Goal: Information Seeking & Learning: Learn about a topic

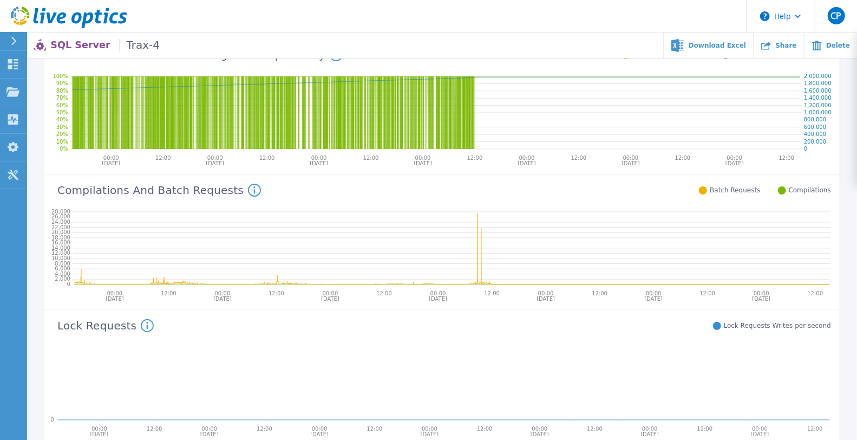
scroll to position [180, 0]
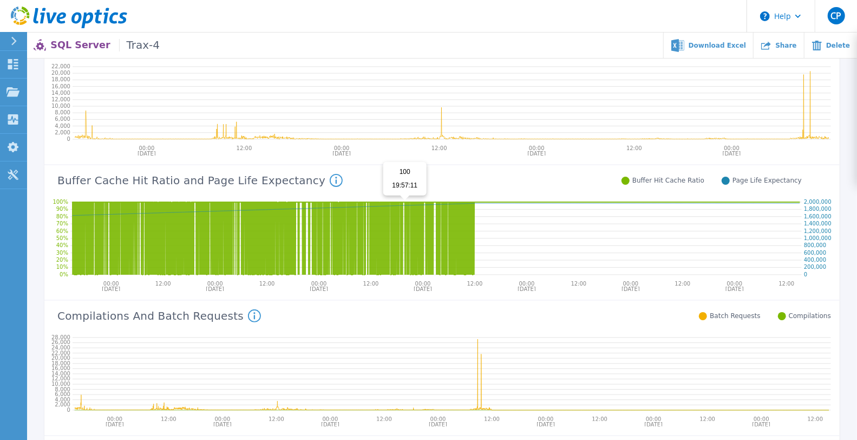
click at [405, 219] on icon at bounding box center [436, 238] width 727 height 73
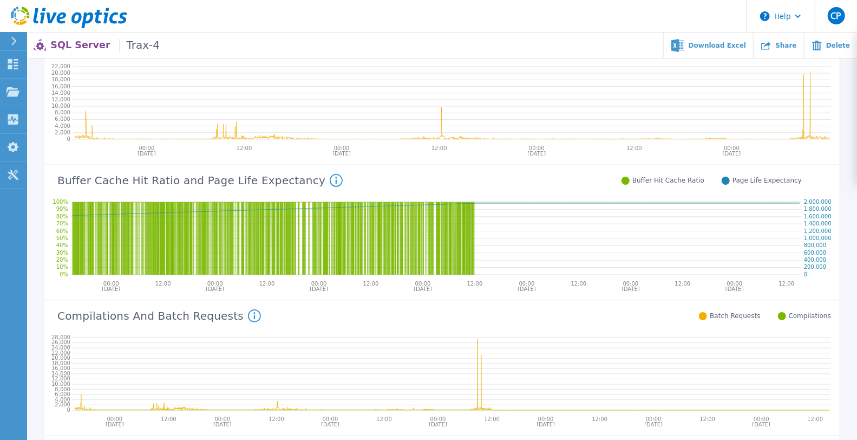
click at [540, 166] on div "Buffer Cache Hit Ratio and Page Life Expectancy Buffer Cache Hit Ratio: The Buf…" at bounding box center [422, 179] width 757 height 28
click at [10, 68] on icon at bounding box center [13, 64] width 10 height 10
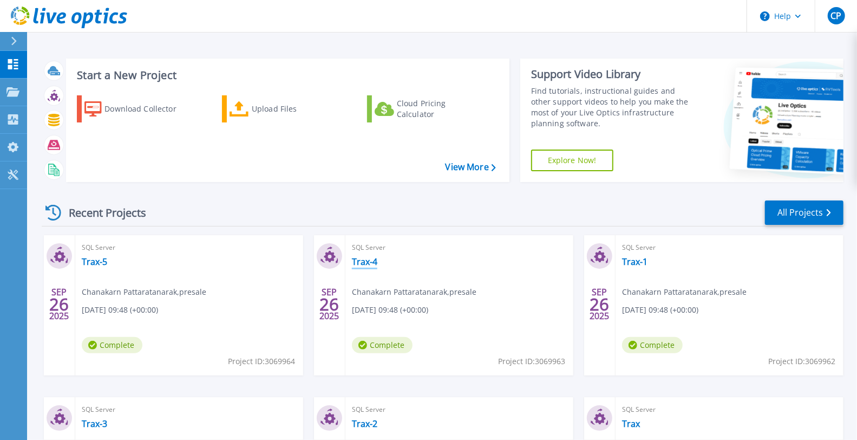
click at [358, 257] on link "Trax-4" at bounding box center [364, 261] width 25 height 11
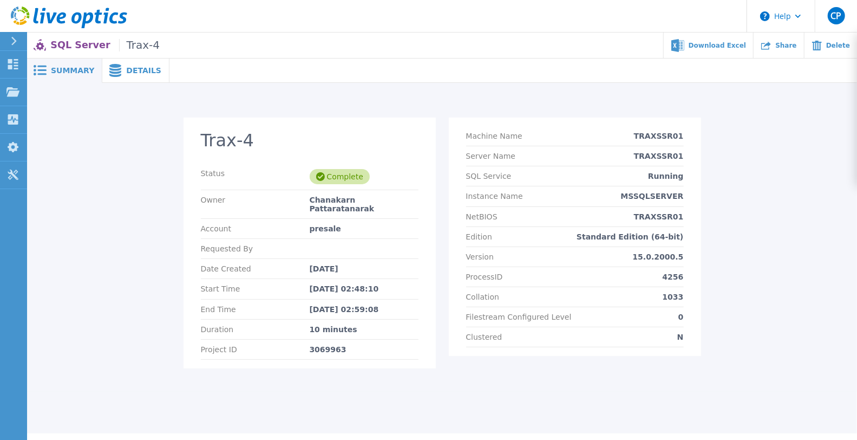
click at [136, 61] on div "Details" at bounding box center [135, 70] width 67 height 24
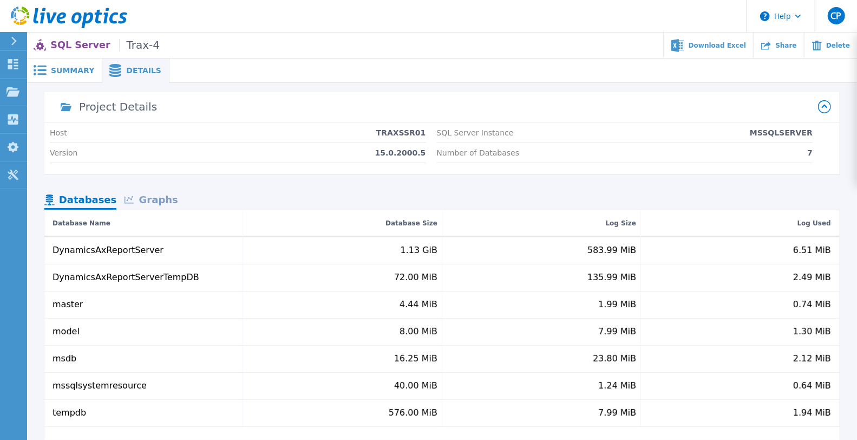
click at [166, 195] on div "Graphs" at bounding box center [150, 200] width 69 height 19
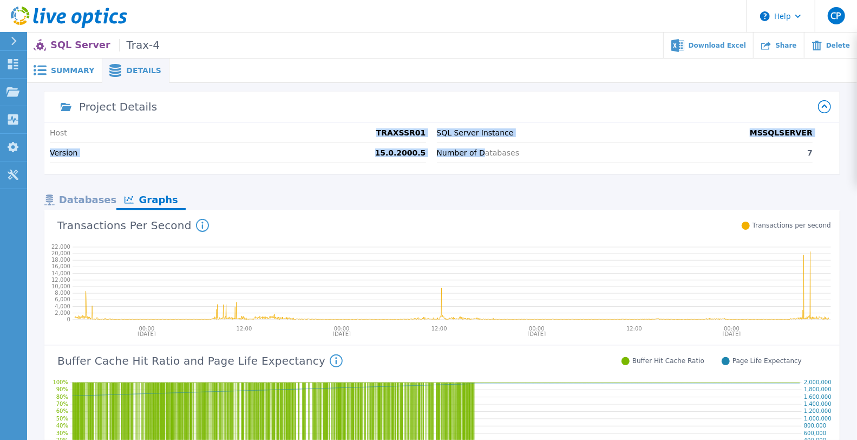
drag, startPoint x: 388, startPoint y: 131, endPoint x: 483, endPoint y: 148, distance: 97.3
click at [483, 147] on div "Host TRAXSSR01 Version 15.0.2000.5 SQL Server Instance MSSQLSERVER Number of Da…" at bounding box center [441, 148] width 795 height 51
click at [15, 61] on icon at bounding box center [12, 64] width 13 height 10
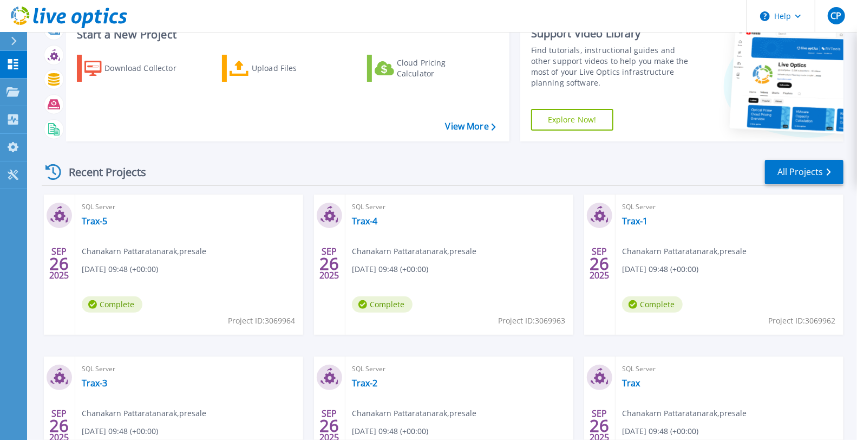
scroll to position [60, 0]
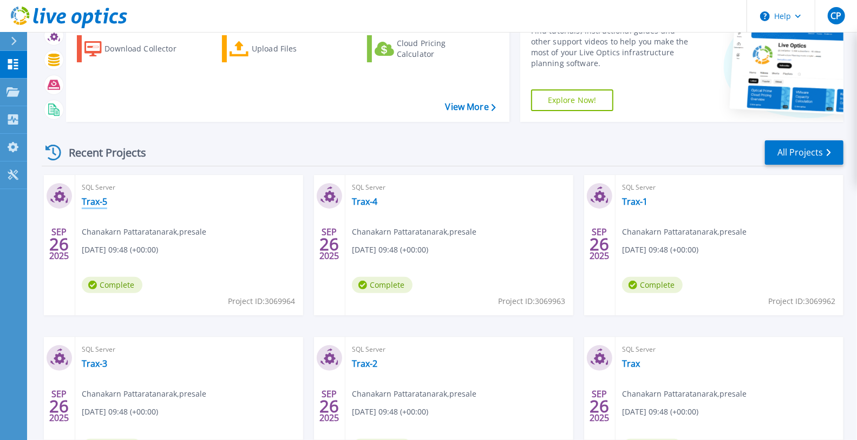
click at [92, 200] on link "Trax-5" at bounding box center [94, 201] width 25 height 11
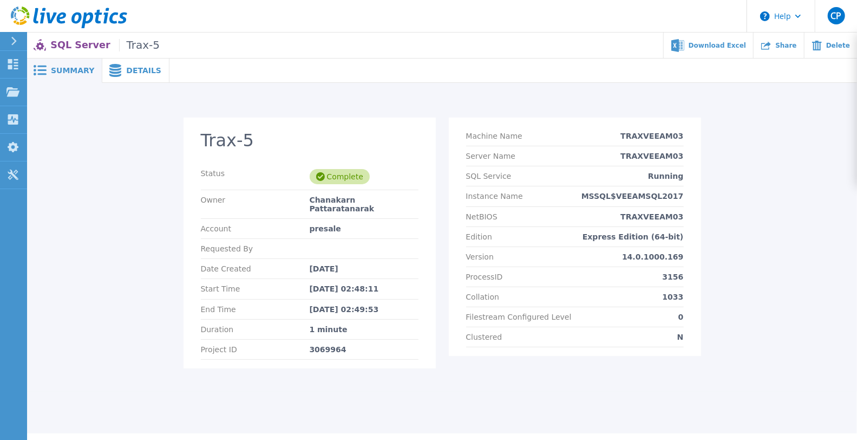
click at [142, 69] on span "Details" at bounding box center [143, 71] width 35 height 8
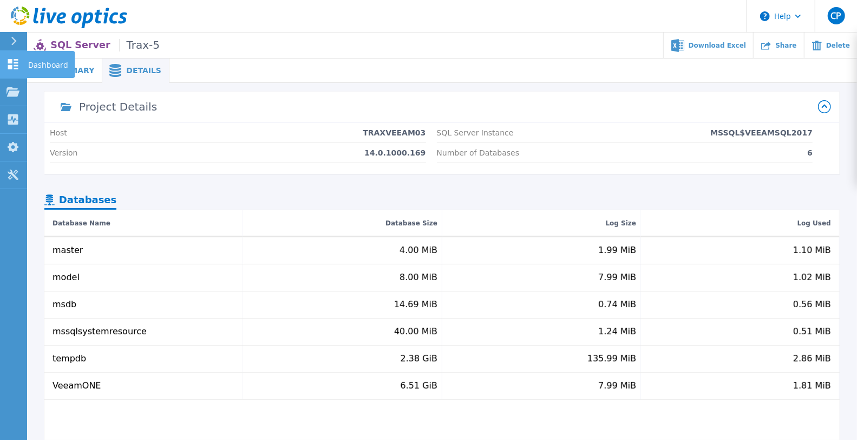
click at [25, 60] on link "Dashboard Dashboard" at bounding box center [13, 65] width 27 height 28
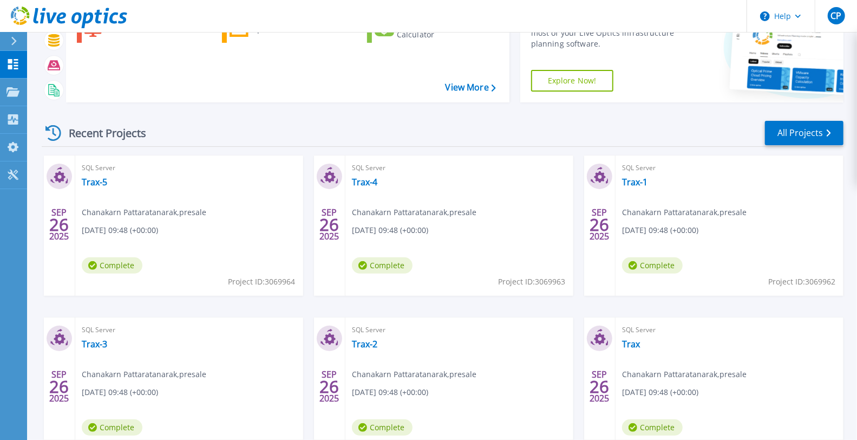
scroll to position [160, 0]
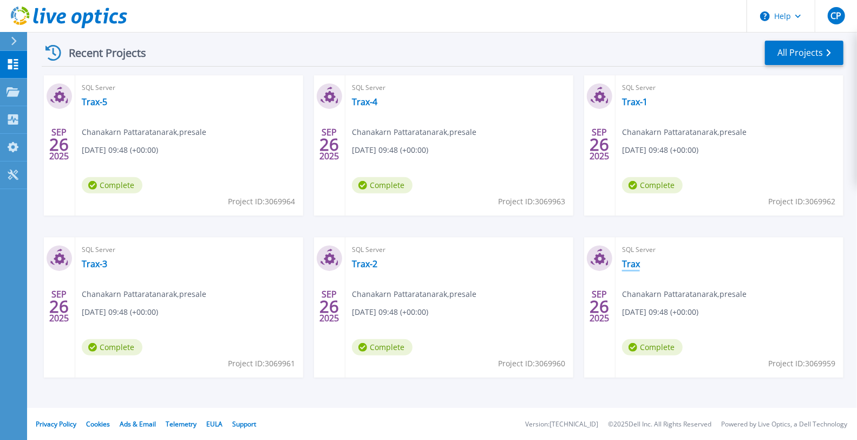
click at [626, 259] on link "Trax" at bounding box center [631, 263] width 18 height 11
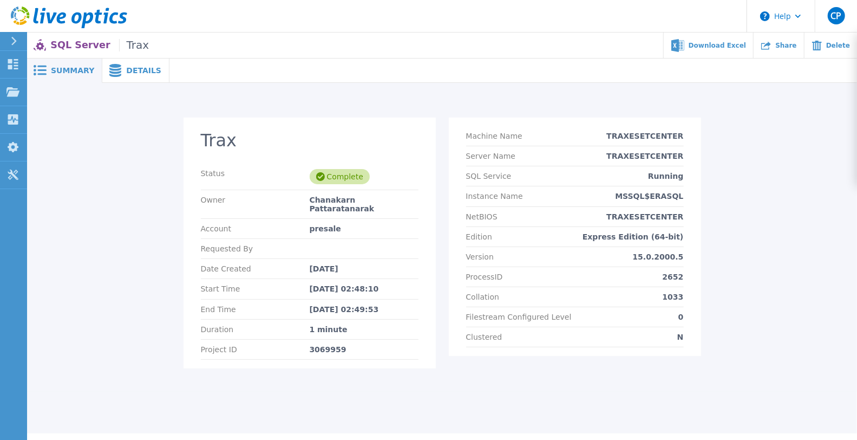
click at [127, 70] on span "Details" at bounding box center [143, 71] width 35 height 8
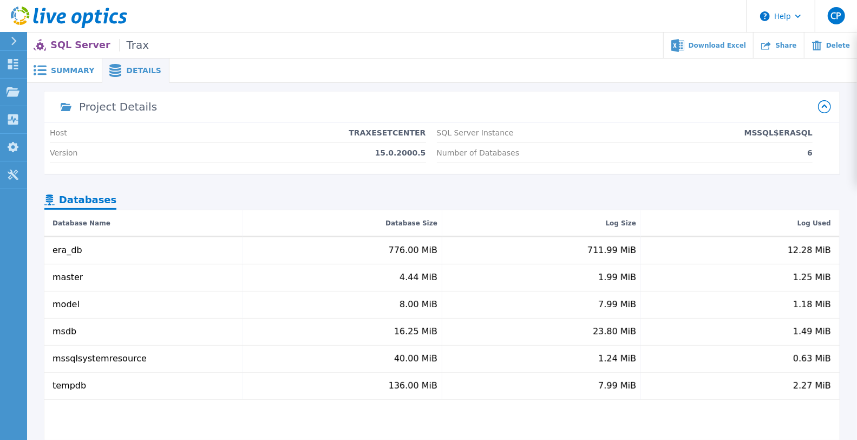
click at [16, 41] on icon at bounding box center [13, 41] width 5 height 9
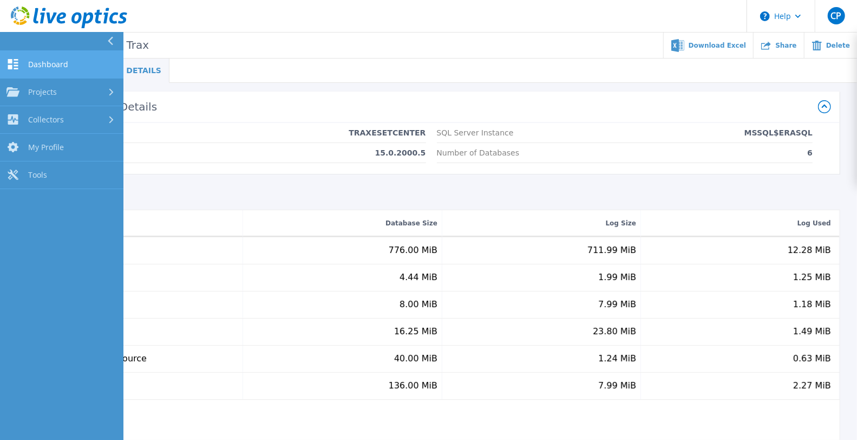
click at [89, 64] on link "Dashboard Dashboard" at bounding box center [61, 65] width 123 height 28
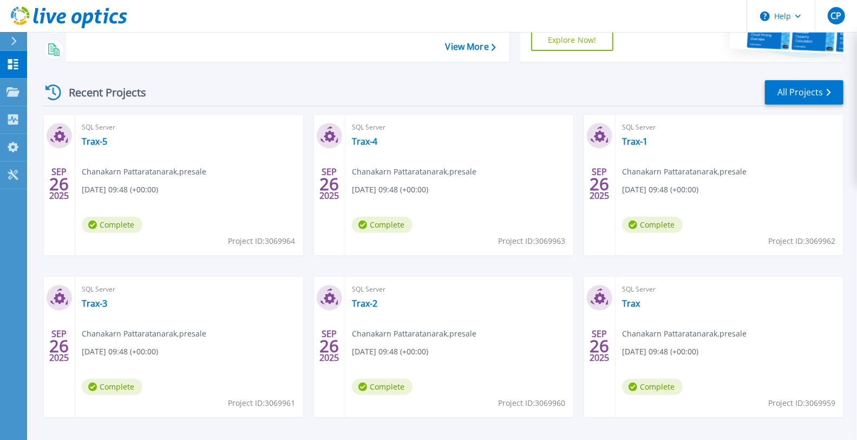
scroll to position [160, 0]
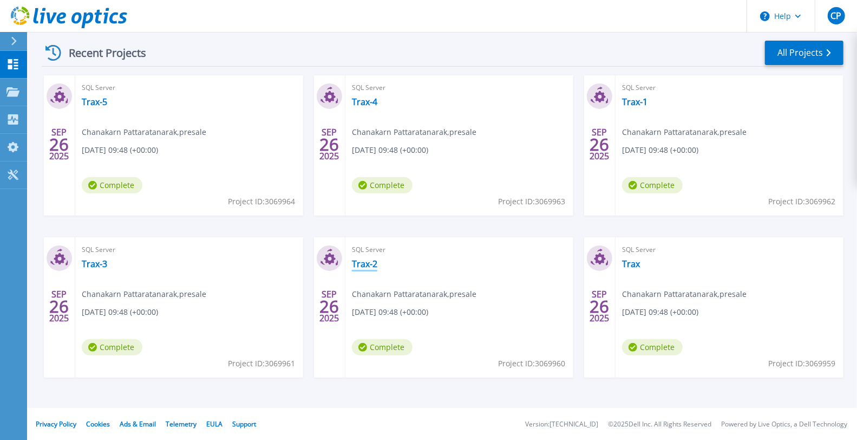
click at [367, 261] on link "Trax-2" at bounding box center [364, 263] width 25 height 11
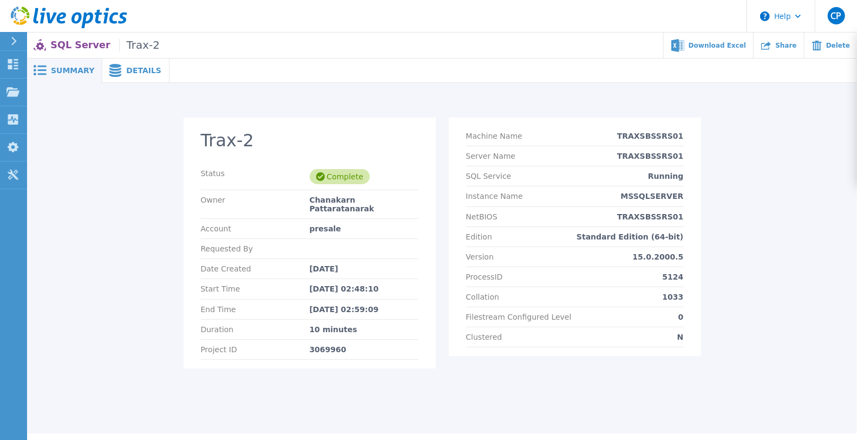
click at [126, 74] on span "Details" at bounding box center [143, 71] width 35 height 8
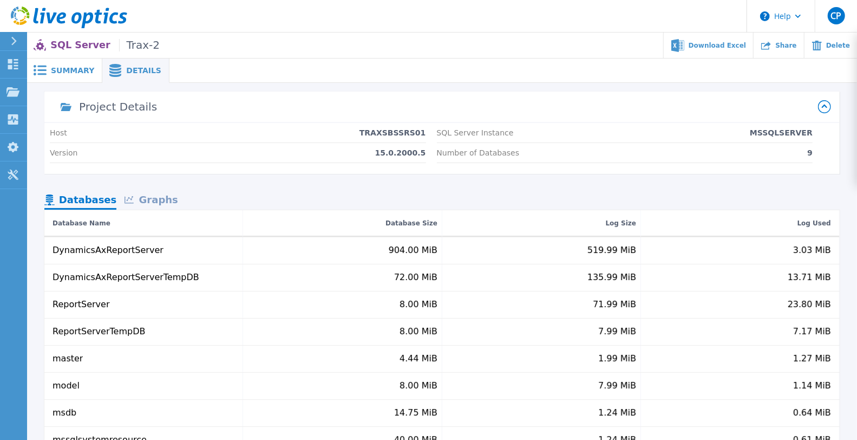
click at [163, 197] on div "Graphs" at bounding box center [150, 200] width 69 height 19
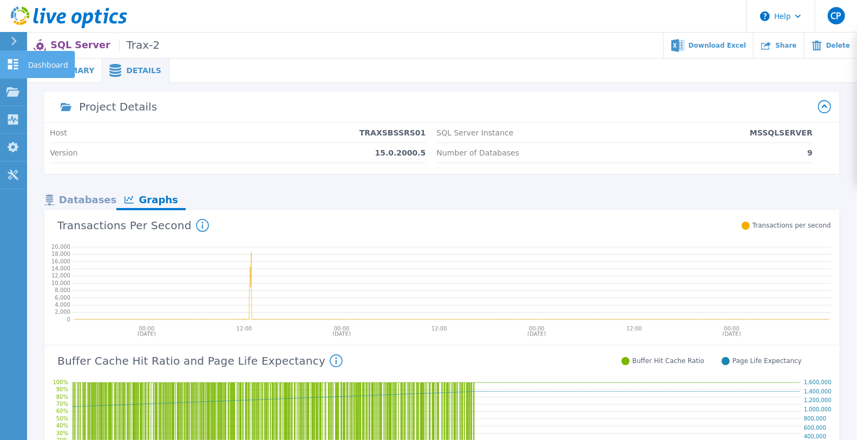
click at [15, 61] on icon at bounding box center [12, 64] width 13 height 10
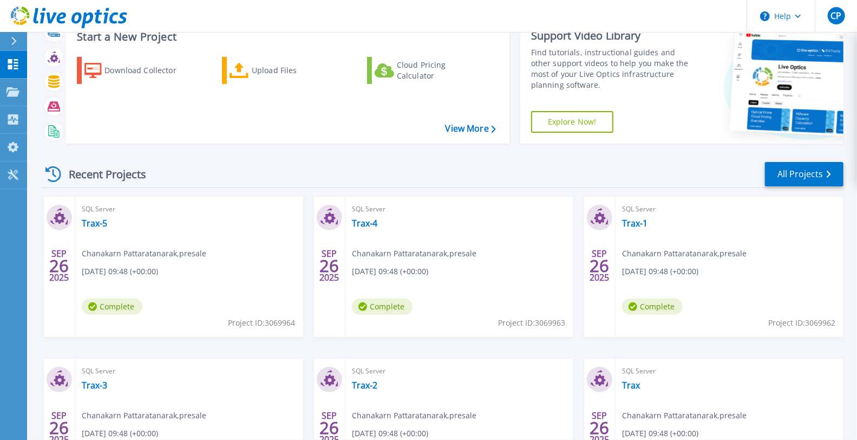
scroll to position [60, 0]
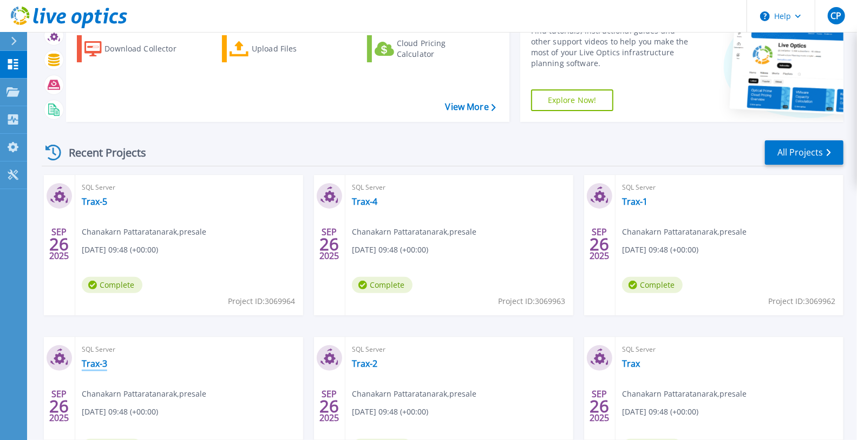
click at [104, 360] on link "Trax-3" at bounding box center [94, 363] width 25 height 11
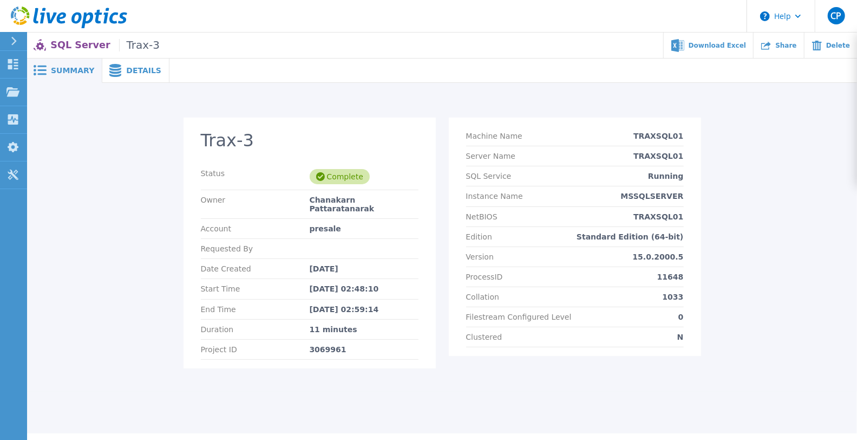
click at [169, 77] on div at bounding box center [512, 70] width 687 height 24
click at [138, 79] on div "Details" at bounding box center [135, 70] width 67 height 24
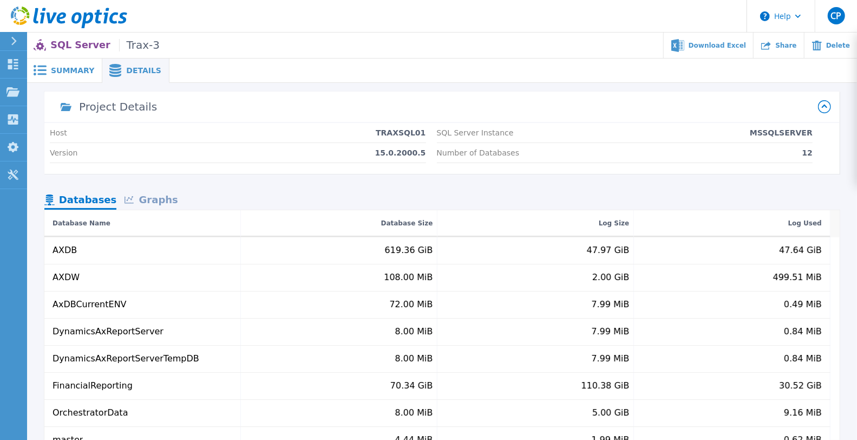
click at [145, 188] on div "Project Details Host TRAXSQL01 Version 15.0.2000.5 SQL Server Instance MSSQLSER…" at bounding box center [441, 318] width 795 height 455
click at [147, 195] on div "Graphs" at bounding box center [150, 200] width 69 height 19
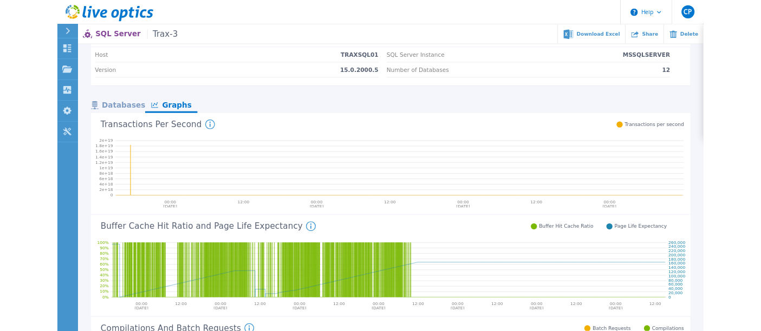
scroll to position [60, 0]
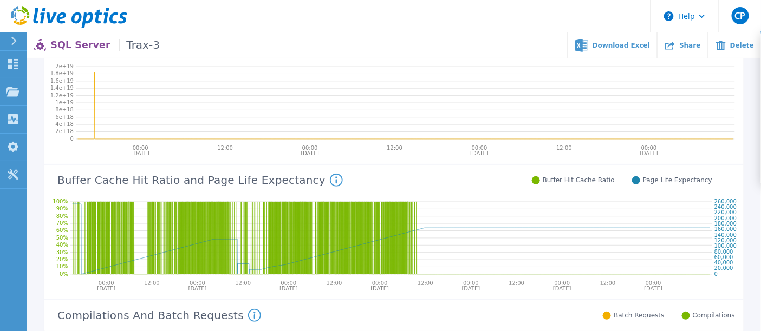
click at [438, 165] on div "Buffer Cache Hit Ratio and Page Life Expectancy Buffer Cache Hit Ratio: The Buf…" at bounding box center [377, 179] width 667 height 28
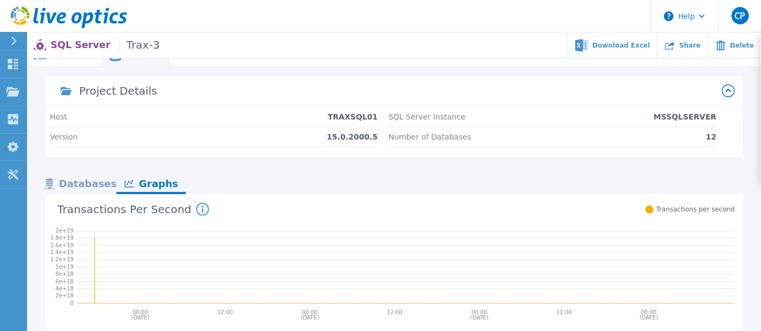
scroll to position [7, 0]
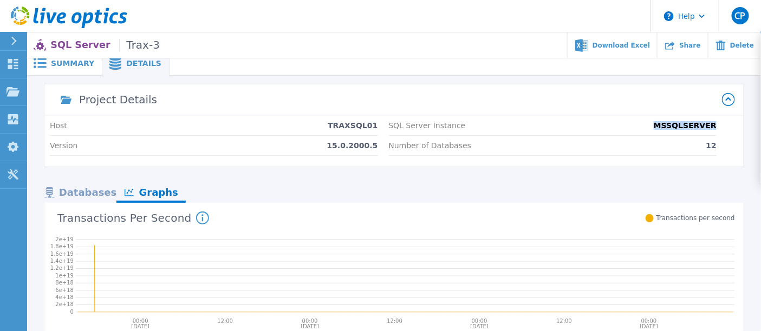
drag, startPoint x: 661, startPoint y: 126, endPoint x: 727, endPoint y: 125, distance: 65.5
click at [727, 125] on div "Host TRAXSQL01 Version 15.0.2000.5 SQL Server Instance MSSQLSERVER Number of Da…" at bounding box center [393, 141] width 699 height 51
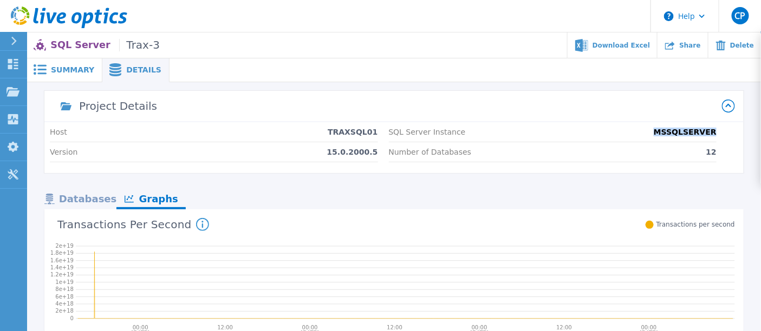
scroll to position [0, 0]
drag, startPoint x: 340, startPoint y: 134, endPoint x: 370, endPoint y: 133, distance: 29.8
click at [370, 133] on p "TRAXSQL01" at bounding box center [352, 132] width 50 height 9
click at [102, 201] on div "Databases" at bounding box center [80, 200] width 72 height 19
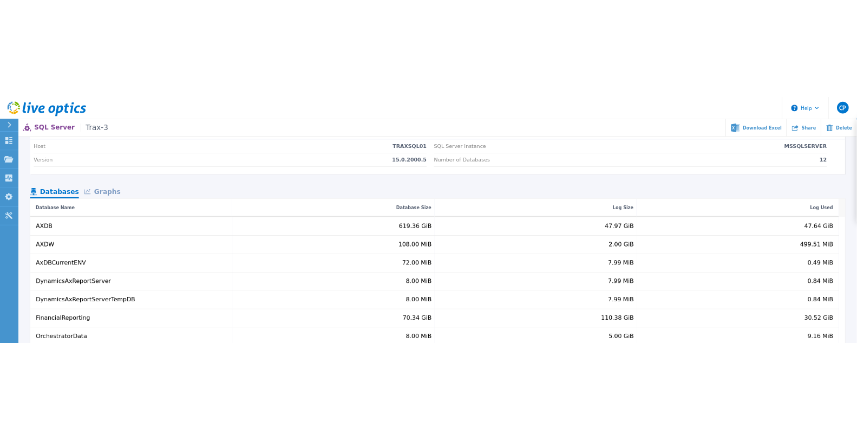
scroll to position [60, 0]
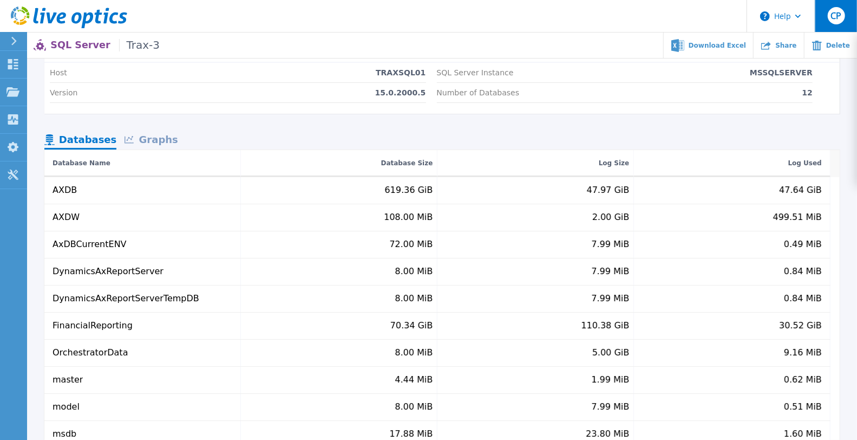
click at [844, 14] on div "CP" at bounding box center [836, 15] width 17 height 17
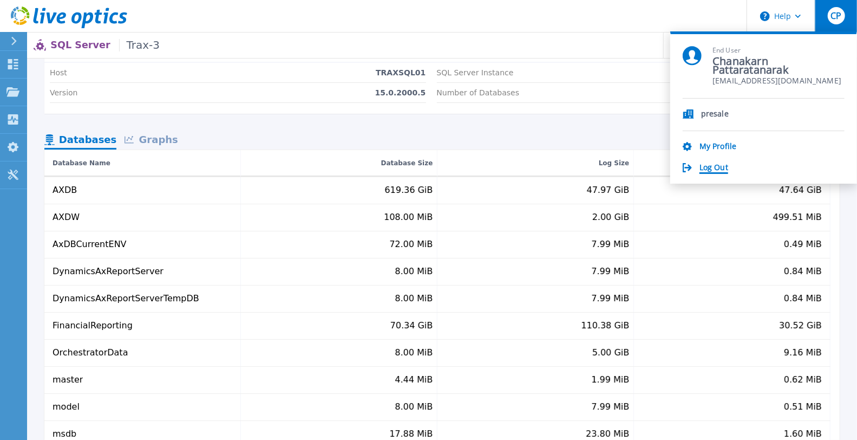
click at [710, 164] on link "Log Out" at bounding box center [713, 168] width 29 height 10
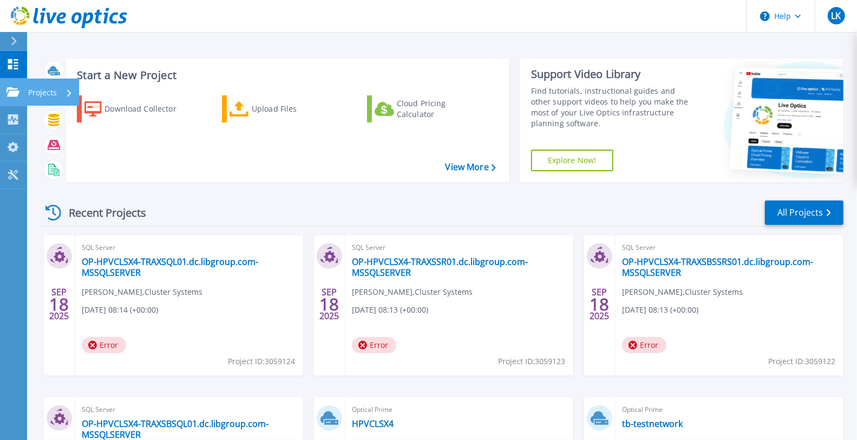
click at [10, 96] on icon at bounding box center [12, 91] width 13 height 9
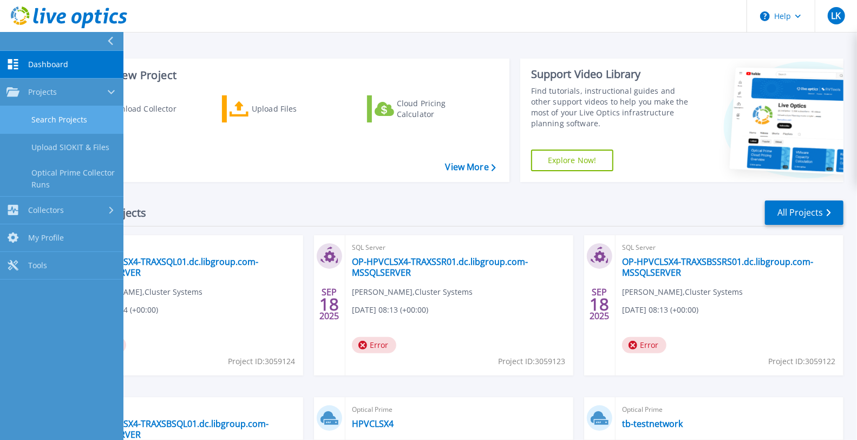
click at [61, 123] on link "Search Projects" at bounding box center [61, 120] width 123 height 28
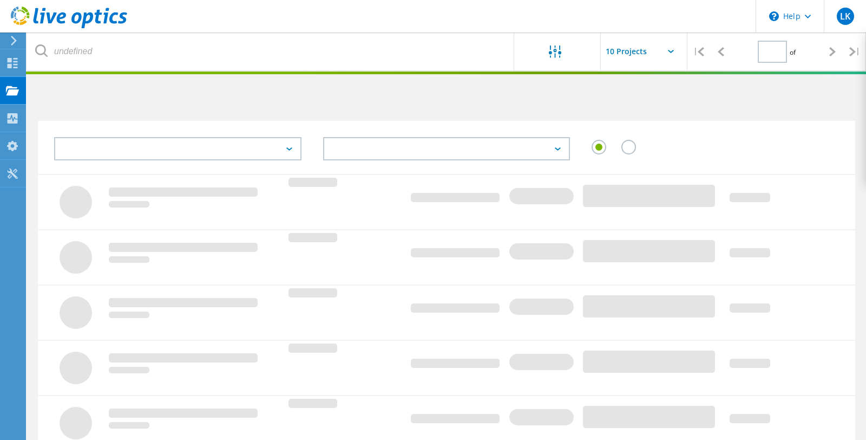
type input "1"
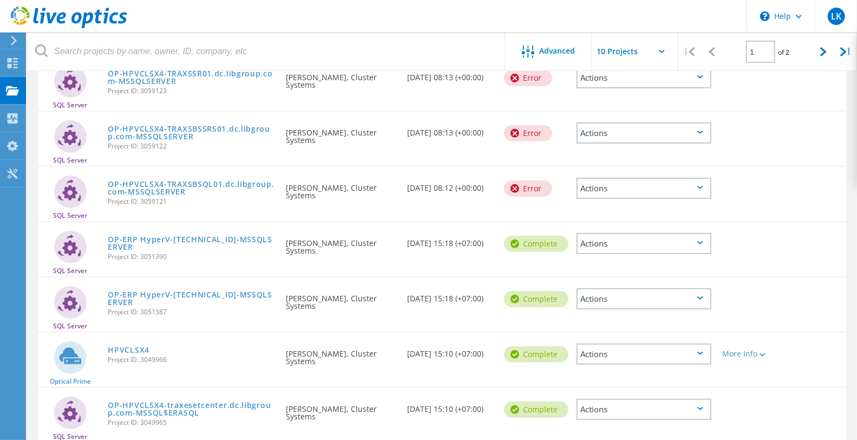
scroll to position [300, 0]
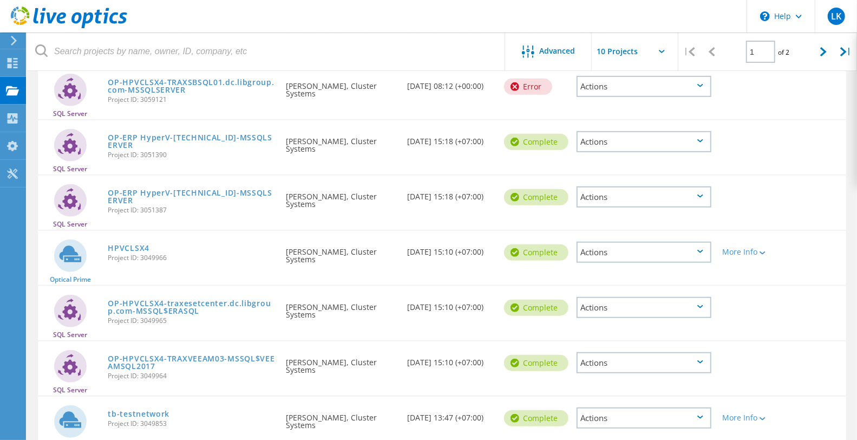
click at [128, 239] on div "HPVCLSX4 Project ID: 3049966" at bounding box center [191, 251] width 178 height 41
click at [125, 245] on link "HPVCLSX4" at bounding box center [129, 248] width 42 height 8
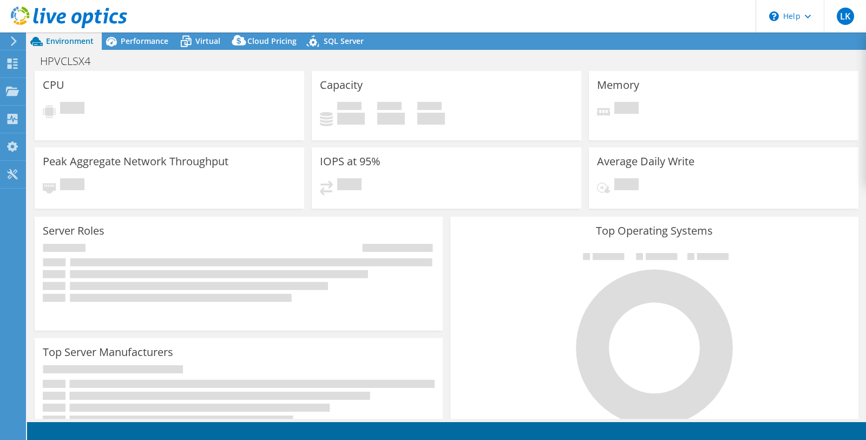
select select "USD"
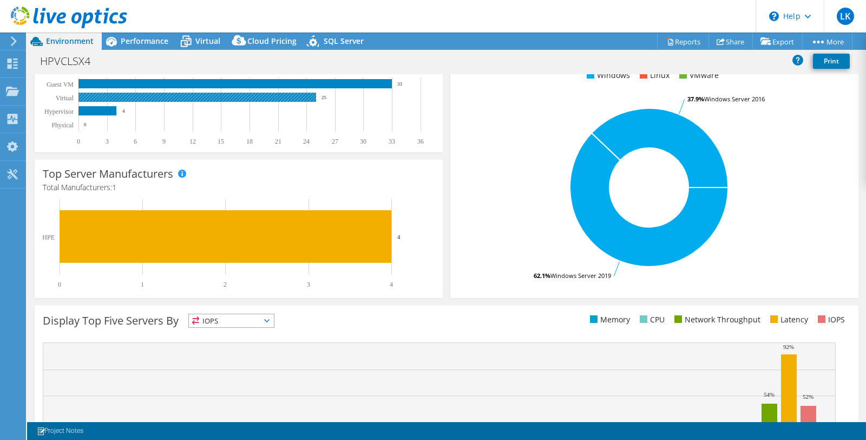
scroll to position [282, 0]
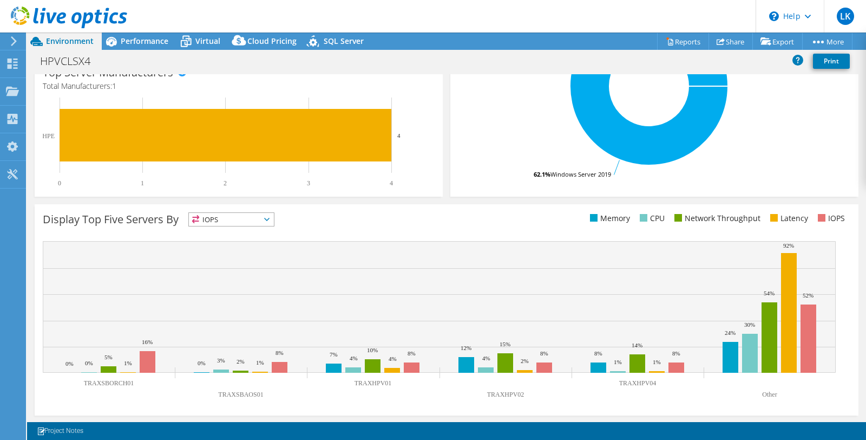
click at [241, 220] on span "IOPS" at bounding box center [231, 219] width 85 height 13
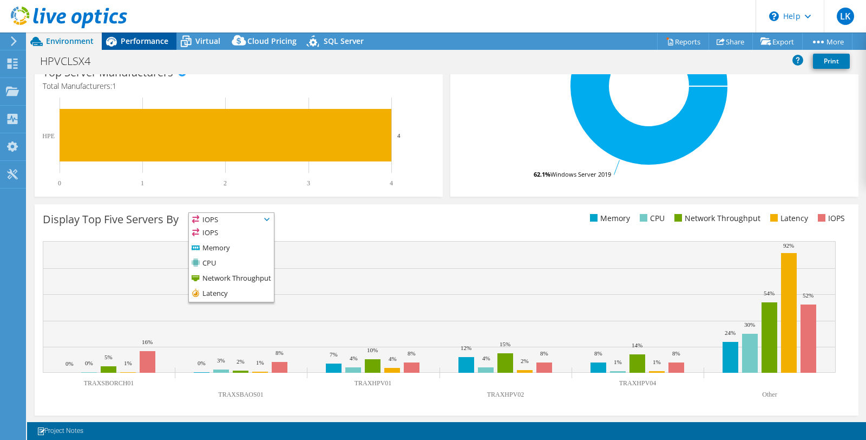
click at [153, 47] on div "Performance" at bounding box center [139, 40] width 75 height 17
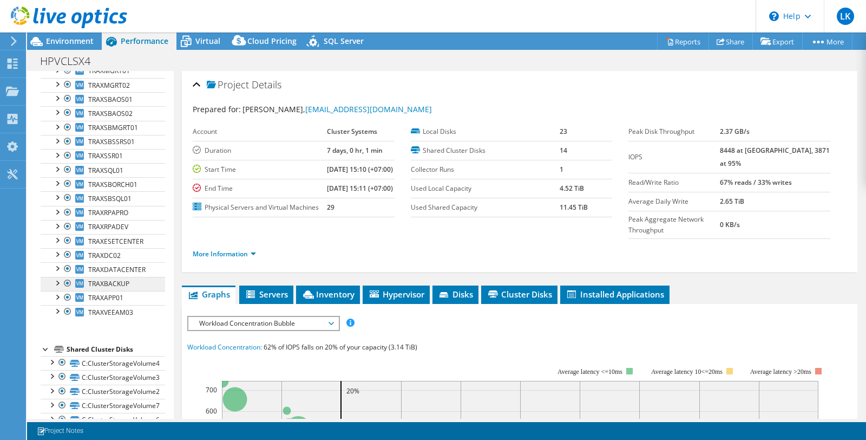
scroll to position [202, 0]
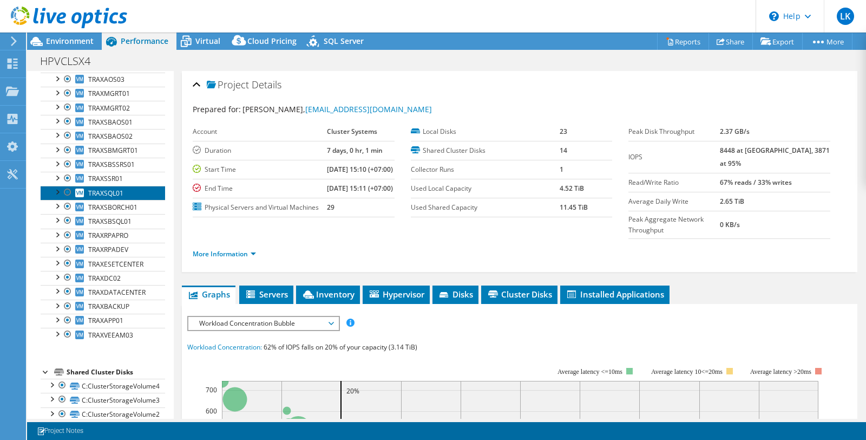
click at [113, 198] on span "TRAXSQL01" at bounding box center [105, 192] width 35 height 9
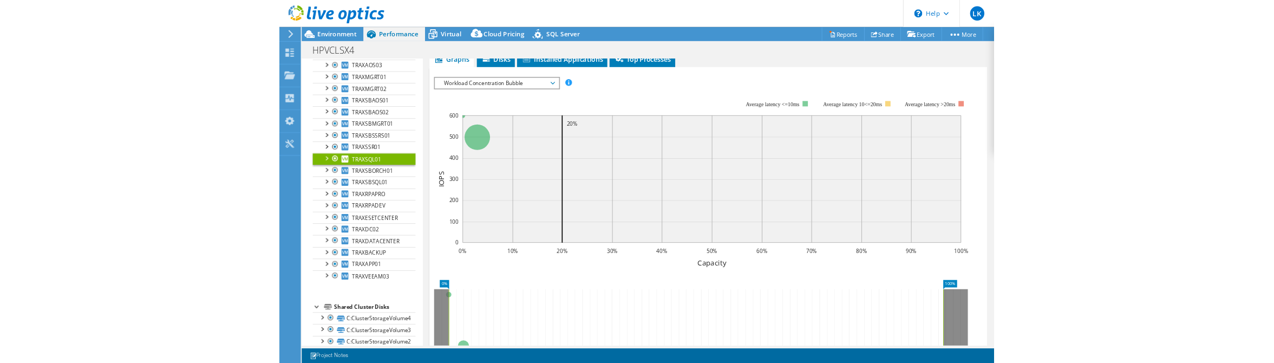
scroll to position [60, 0]
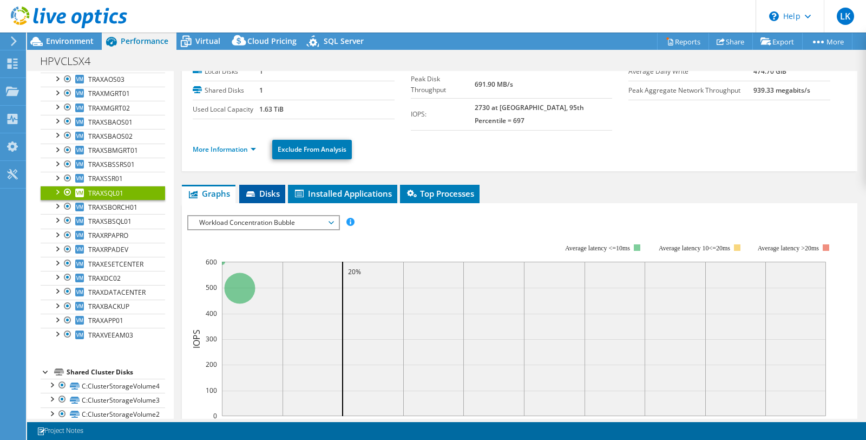
click at [265, 199] on span "Disks" at bounding box center [262, 193] width 35 height 11
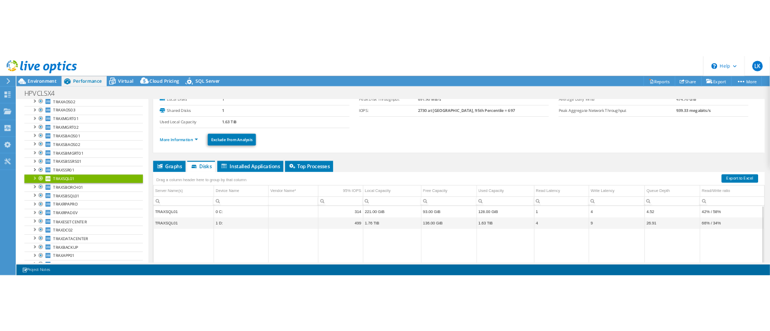
scroll to position [0, 0]
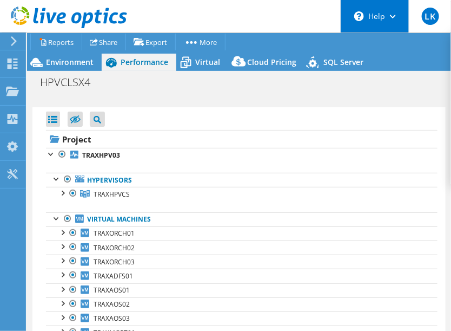
click at [395, 28] on div "\n Help" at bounding box center [375, 16] width 68 height 32
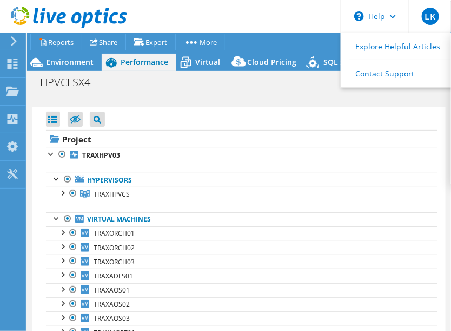
click at [233, 11] on header "LK End User [PERSON_NAME] [EMAIL_ADDRESS][DOMAIN_NAME] Cluster Systems My Profi…" at bounding box center [225, 16] width 451 height 32
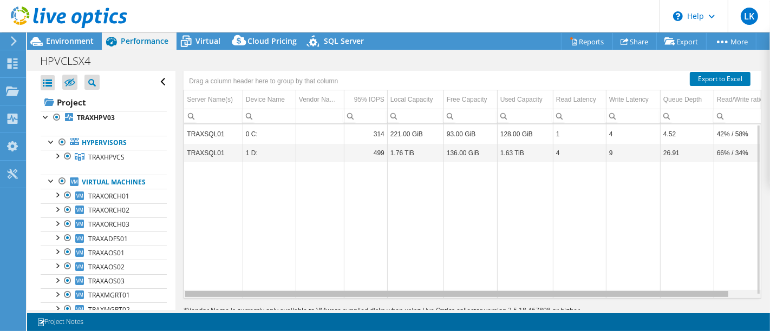
drag, startPoint x: 563, startPoint y: 294, endPoint x: 558, endPoint y: 275, distance: 19.7
click at [558, 275] on body "LK End User [PERSON_NAME] [EMAIL_ADDRESS][DOMAIN_NAME] Cluster Systems My Profi…" at bounding box center [385, 165] width 770 height 331
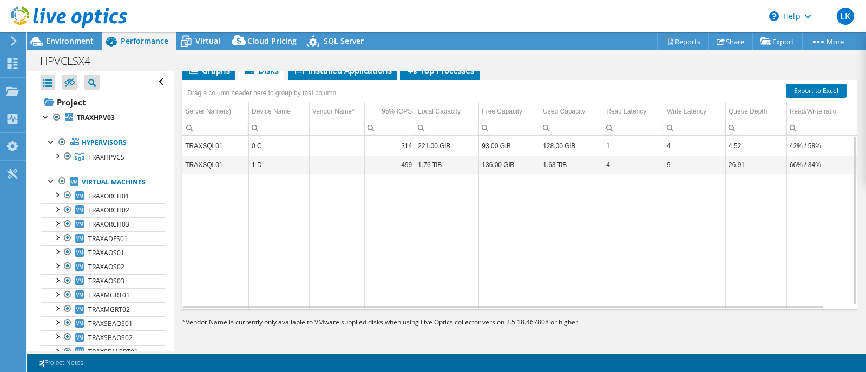
scroll to position [61, 0]
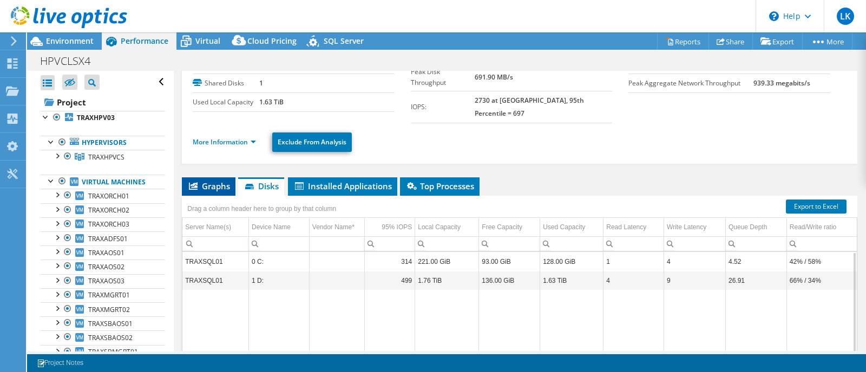
click at [223, 196] on li "Graphs" at bounding box center [209, 187] width 54 height 18
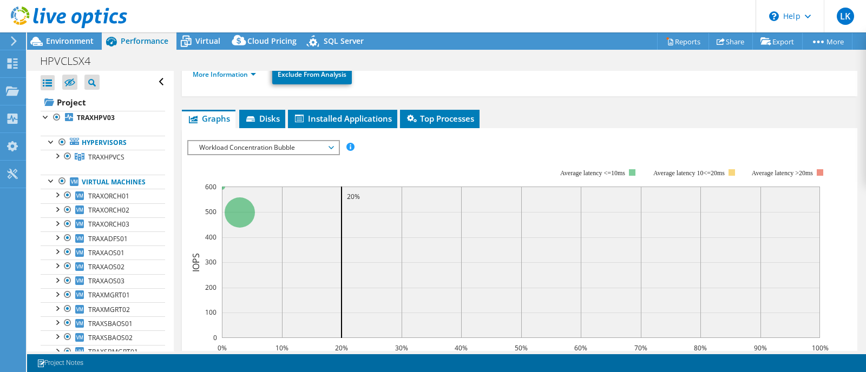
click at [307, 153] on span "Workload Concentration Bubble" at bounding box center [263, 147] width 139 height 13
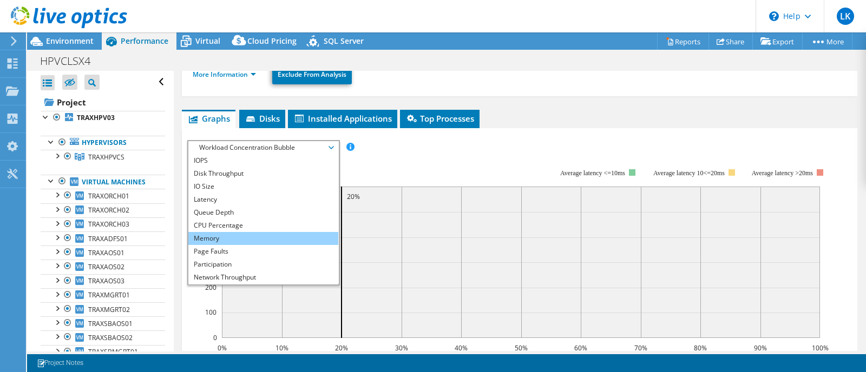
click at [222, 245] on li "Memory" at bounding box center [263, 238] width 150 height 13
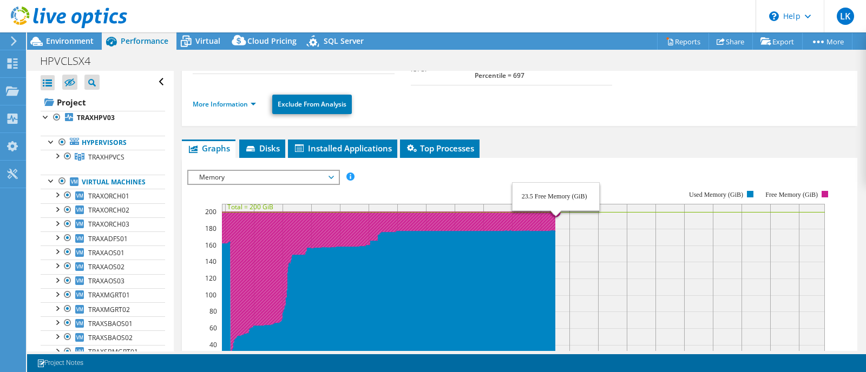
scroll to position [173, 0]
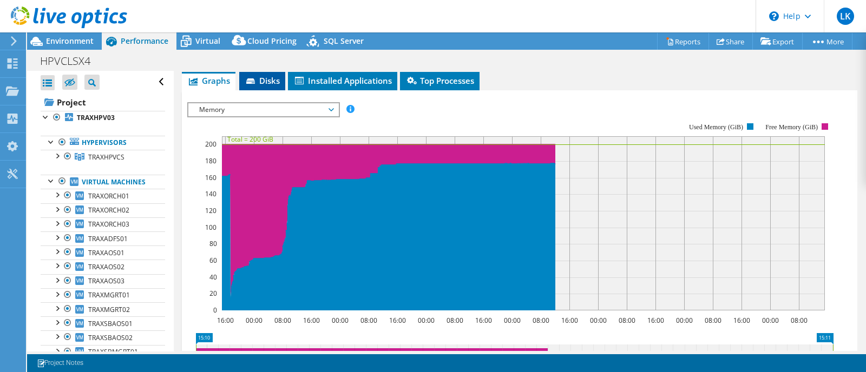
click at [271, 86] on span "Disks" at bounding box center [262, 80] width 35 height 11
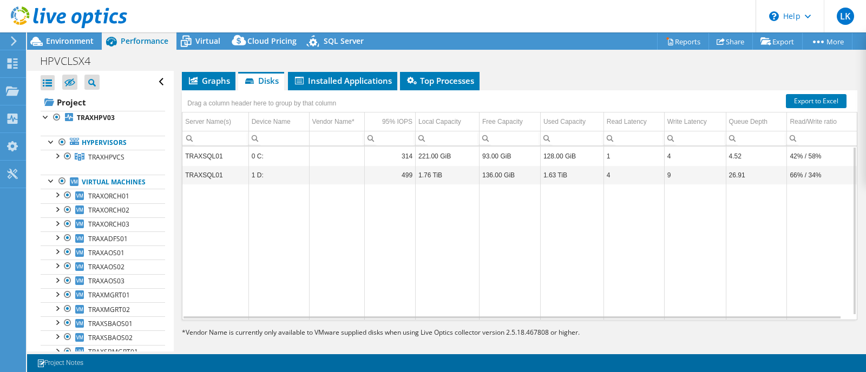
click at [392, 164] on td "314" at bounding box center [390, 156] width 51 height 19
drag, startPoint x: 401, startPoint y: 161, endPoint x: 410, endPoint y: 180, distance: 20.3
click at [410, 180] on tbody "TRAXSQL01 0 C: 314 221.00 GiB 93.00 GiB 128.00 GiB 1 4 4.52 42% / 58% TRAXSQL01…" at bounding box center [519, 233] width 674 height 173
click at [420, 250] on td "Data grid" at bounding box center [448, 252] width 64 height 135
drag, startPoint x: 399, startPoint y: 178, endPoint x: 410, endPoint y: 187, distance: 13.8
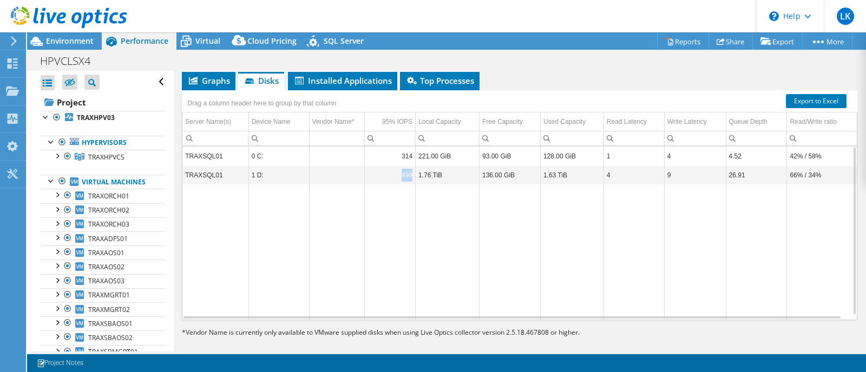
click at [410, 185] on td "499" at bounding box center [390, 175] width 51 height 19
click at [392, 263] on td "Data grid" at bounding box center [390, 252] width 51 height 135
drag, startPoint x: 401, startPoint y: 184, endPoint x: 412, endPoint y: 185, distance: 11.4
click at [412, 185] on td "499" at bounding box center [390, 175] width 51 height 19
click at [384, 235] on td "Data grid" at bounding box center [390, 252] width 51 height 135
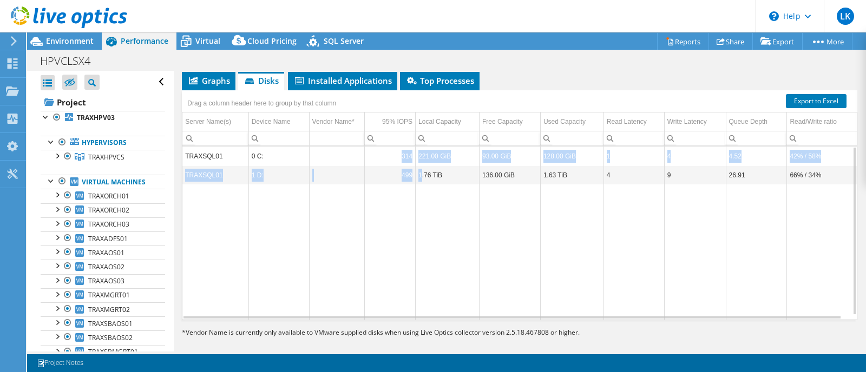
drag, startPoint x: 402, startPoint y: 161, endPoint x: 420, endPoint y: 189, distance: 34.1
click at [420, 189] on tbody "TRAXSQL01 0 C: 314 221.00 GiB 93.00 GiB 128.00 GiB 1 4 4.52 42% / 58% TRAXSQL01…" at bounding box center [519, 233] width 674 height 173
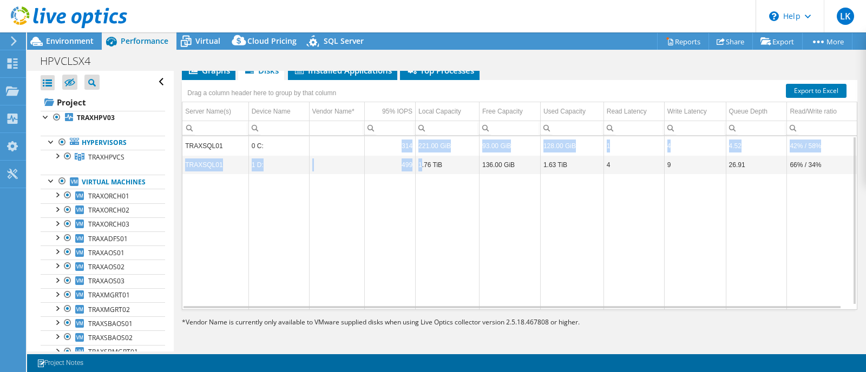
scroll to position [124, 0]
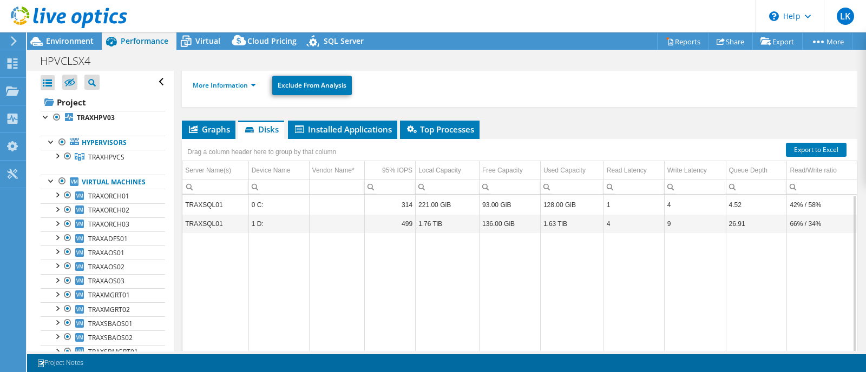
click at [253, 160] on div "Drag a column header here to group by that column" at bounding box center [262, 152] width 154 height 15
drag, startPoint x: 399, startPoint y: 232, endPoint x: 409, endPoint y: 240, distance: 13.4
click at [409, 233] on td "499" at bounding box center [390, 223] width 51 height 19
click at [204, 139] on li "Graphs" at bounding box center [209, 130] width 54 height 18
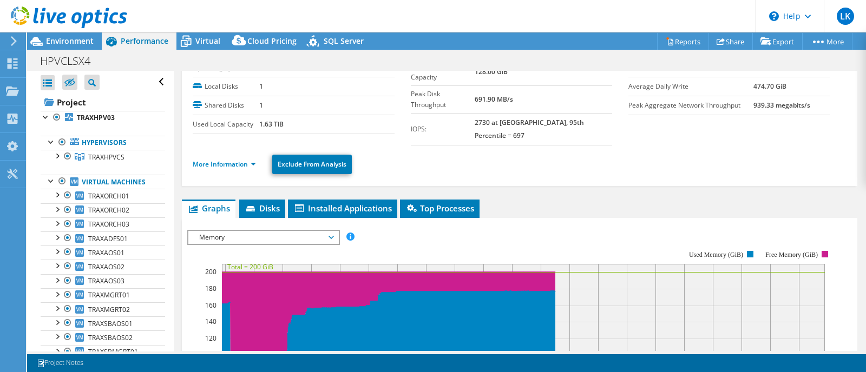
scroll to position [0, 0]
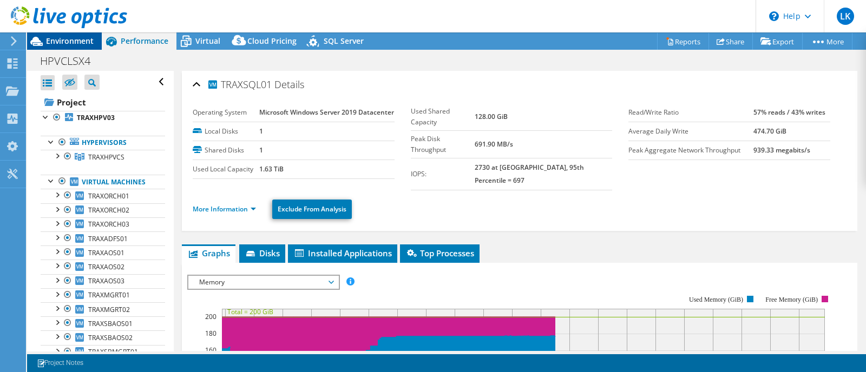
drag, startPoint x: 66, startPoint y: 38, endPoint x: 72, endPoint y: 41, distance: 6.3
click at [66, 38] on span "Environment" at bounding box center [70, 41] width 48 height 10
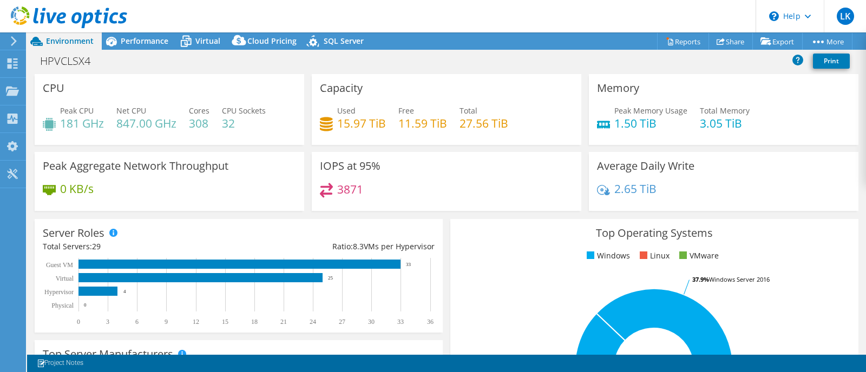
click at [342, 186] on h4 "3871" at bounding box center [350, 189] width 26 height 12
drag, startPoint x: 341, startPoint y: 186, endPoint x: 379, endPoint y: 187, distance: 37.9
click at [379, 187] on div "3871" at bounding box center [446, 194] width 253 height 23
click at [395, 189] on div "3871" at bounding box center [446, 194] width 253 height 23
click at [360, 166] on h3 "IOPS at 95%" at bounding box center [350, 166] width 61 height 12
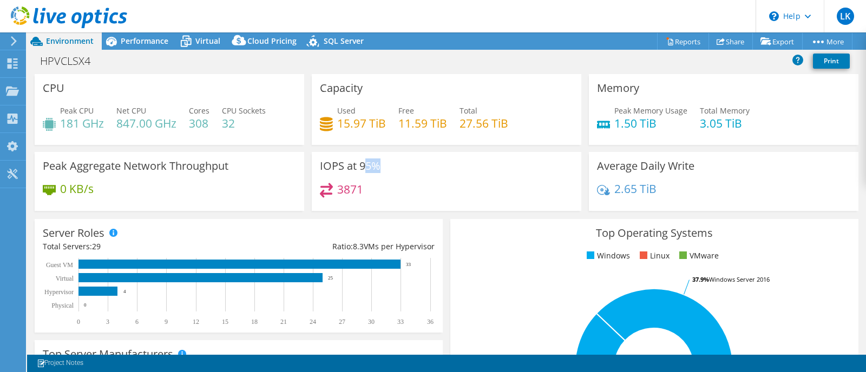
drag, startPoint x: 379, startPoint y: 167, endPoint x: 408, endPoint y: 168, distance: 28.7
click at [408, 168] on div "IOPS at 95% 3871" at bounding box center [447, 181] width 270 height 59
click at [157, 43] on span "Performance" at bounding box center [145, 41] width 48 height 10
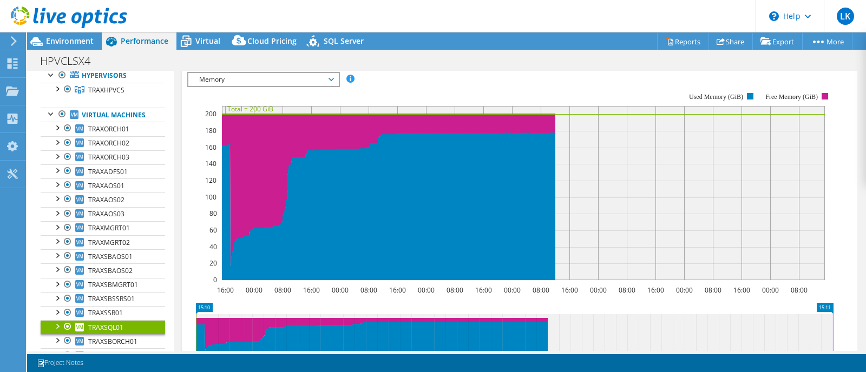
scroll to position [135, 0]
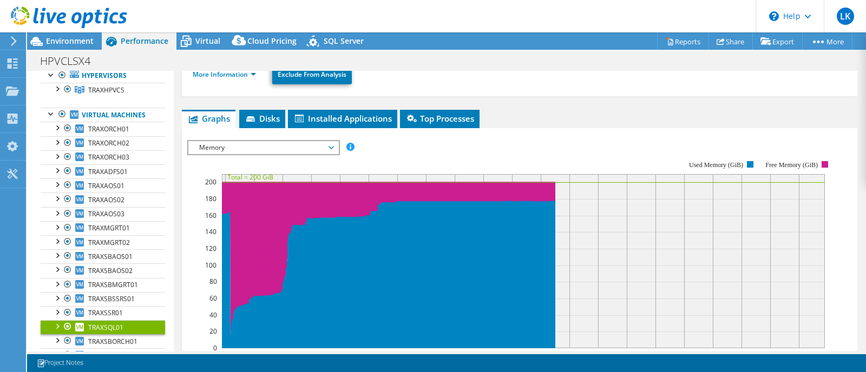
click at [251, 154] on span "Memory" at bounding box center [263, 147] width 139 height 13
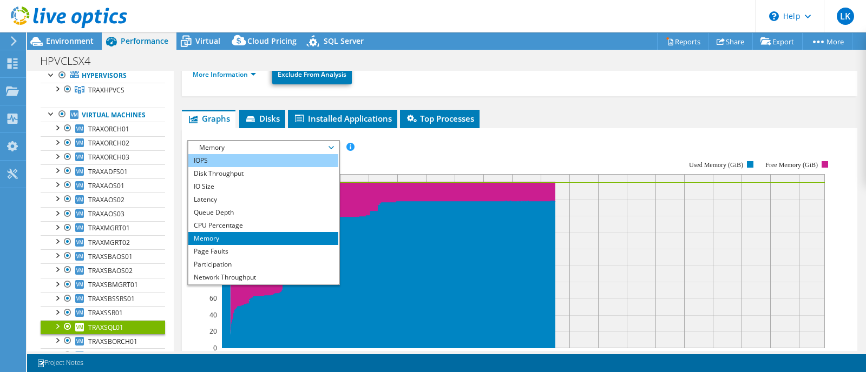
click at [252, 163] on li "IOPS" at bounding box center [263, 160] width 150 height 13
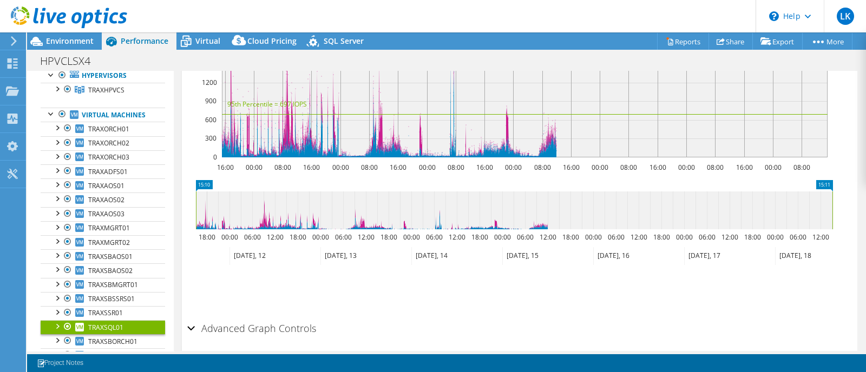
scroll to position [373, 0]
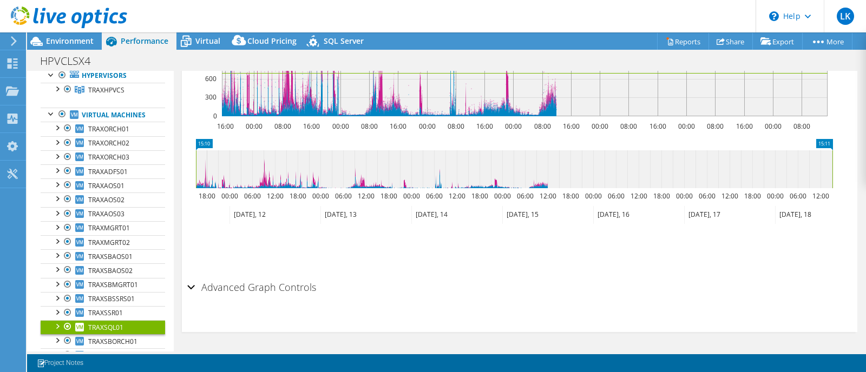
click at [193, 284] on div "Advanced Graph Controls" at bounding box center [519, 288] width 665 height 23
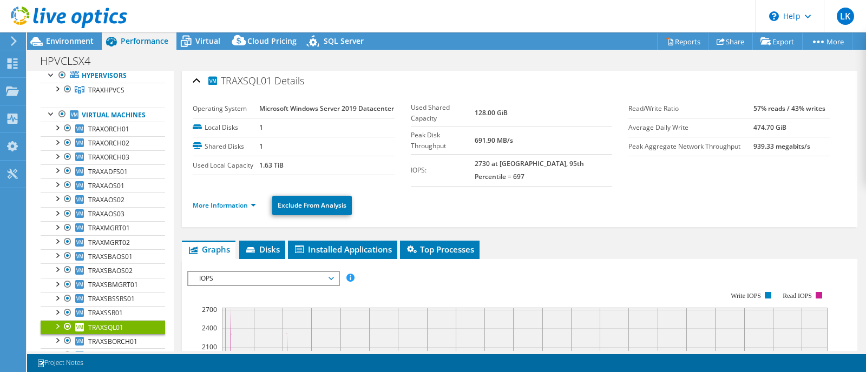
scroll to position [0, 0]
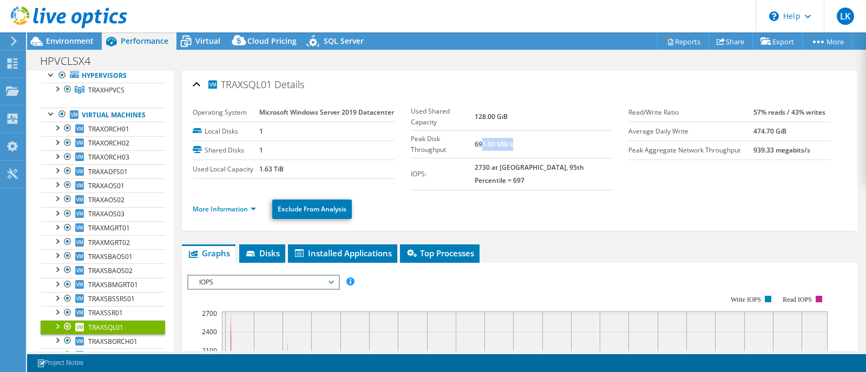
drag, startPoint x: 492, startPoint y: 132, endPoint x: 554, endPoint y: 132, distance: 61.7
click at [554, 132] on td "691.90 MB/s" at bounding box center [543, 144] width 137 height 28
drag, startPoint x: 750, startPoint y: 131, endPoint x: 799, endPoint y: 130, distance: 49.3
click at [799, 130] on td "474.70 GiB" at bounding box center [791, 131] width 77 height 19
click at [771, 188] on section "Operating System Microsoft Windows Server 2019 Datacenter Local Disks 1 Shared …" at bounding box center [520, 146] width 654 height 87
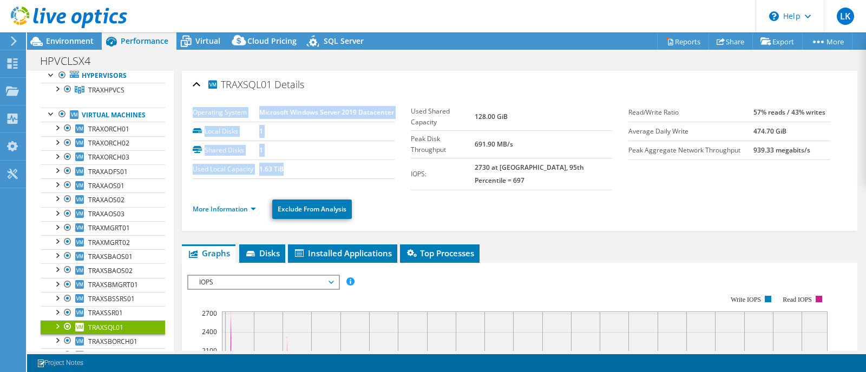
drag, startPoint x: 402, startPoint y: 148, endPoint x: 613, endPoint y: 150, distance: 210.6
click at [613, 150] on section "Operating System Microsoft Windows Server 2019 Datacenter Local Disks 1 Shared …" at bounding box center [411, 146] width 436 height 87
click at [598, 158] on td "2730 at [GEOGRAPHIC_DATA], 95th Percentile = 697" at bounding box center [543, 174] width 137 height 32
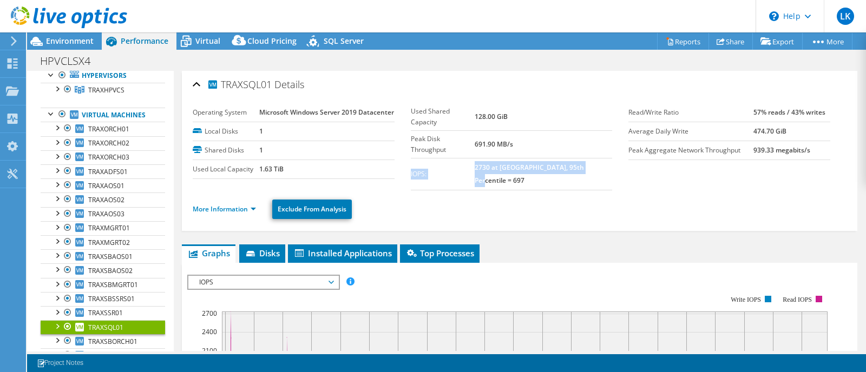
drag, startPoint x: 596, startPoint y: 149, endPoint x: 408, endPoint y: 151, distance: 188.4
click at [411, 158] on tr "IOPS: 2730 at Peak, 95th Percentile = 697" at bounding box center [512, 174] width 202 height 32
click at [267, 259] on span "Disks" at bounding box center [262, 253] width 35 height 11
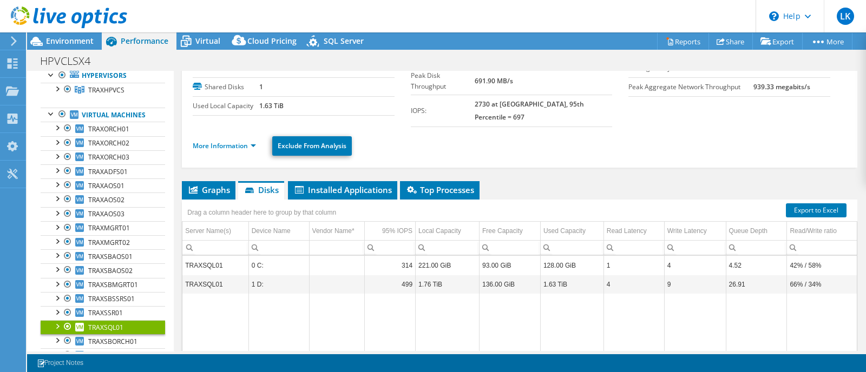
scroll to position [67, 0]
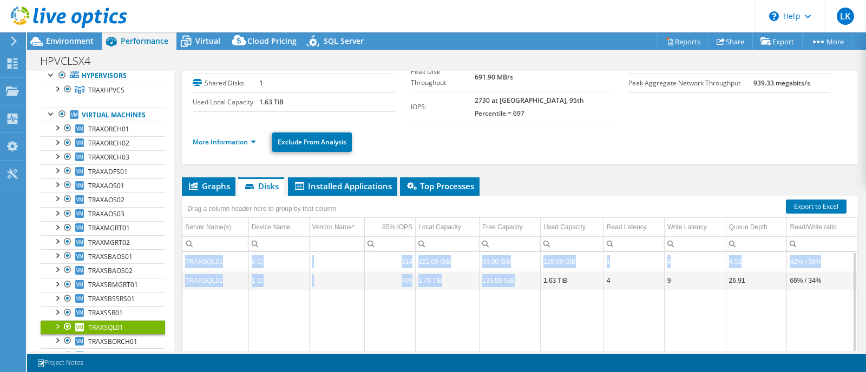
drag, startPoint x: 521, startPoint y: 287, endPoint x: 185, endPoint y: 264, distance: 336.9
click at [185, 264] on tbody "TRAXSQL01 0 C: 314 221.00 GiB 93.00 GiB 128.00 GiB 1 4 4.52 42% / 58% TRAXSQL01…" at bounding box center [519, 338] width 674 height 173
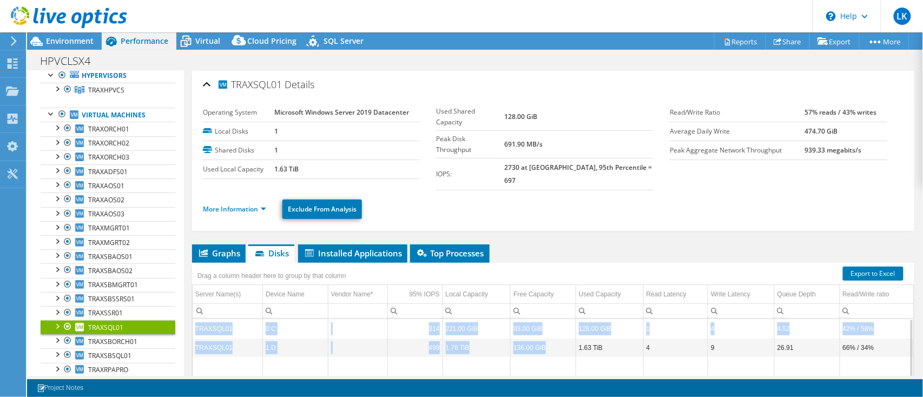
click at [476, 319] on td "221.00 GiB" at bounding box center [477, 328] width 68 height 19
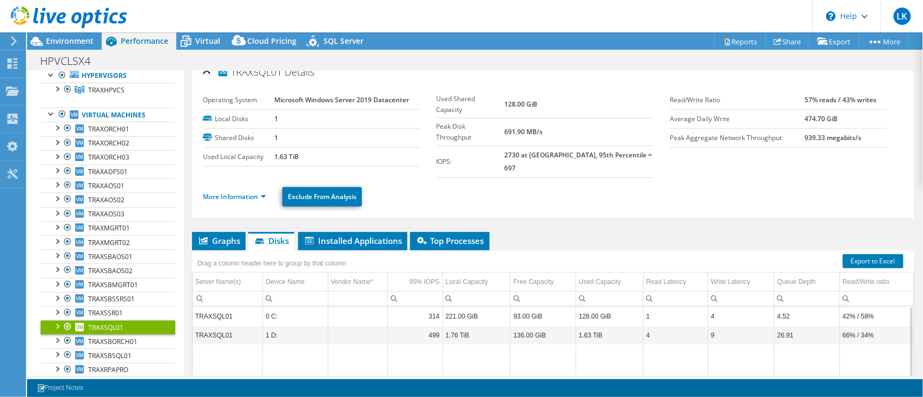
scroll to position [0, 0]
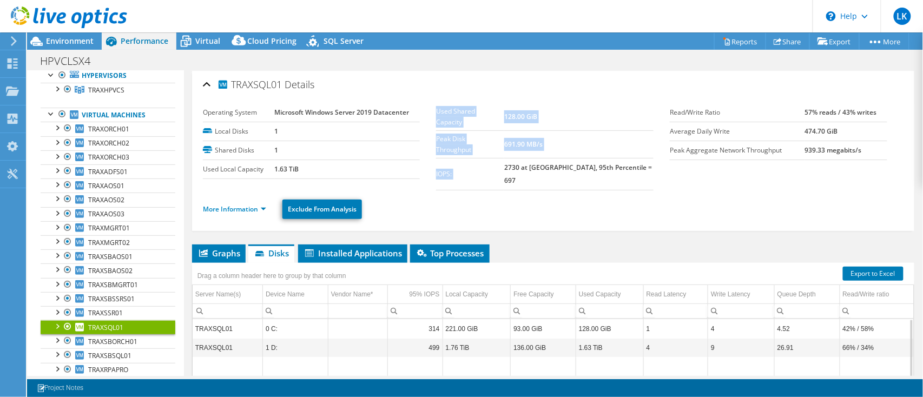
drag, startPoint x: 518, startPoint y: 148, endPoint x: 654, endPoint y: 152, distance: 135.9
click at [654, 152] on div "Used Shared Capacity 128.00 GiB Peak Disk Throughput 691.90 MB/s IOPS: 2730 at …" at bounding box center [553, 146] width 234 height 87
click at [654, 211] on div "More Information Exclude From Analysis" at bounding box center [553, 210] width 701 height 38
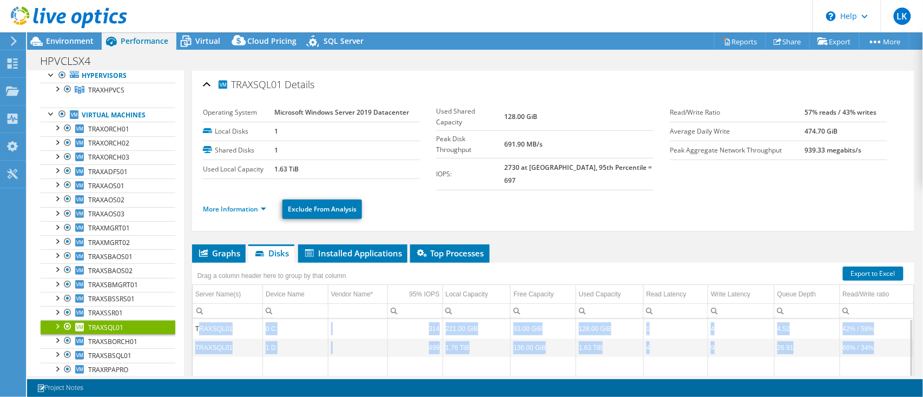
drag, startPoint x: 200, startPoint y: 313, endPoint x: 853, endPoint y: 355, distance: 654.1
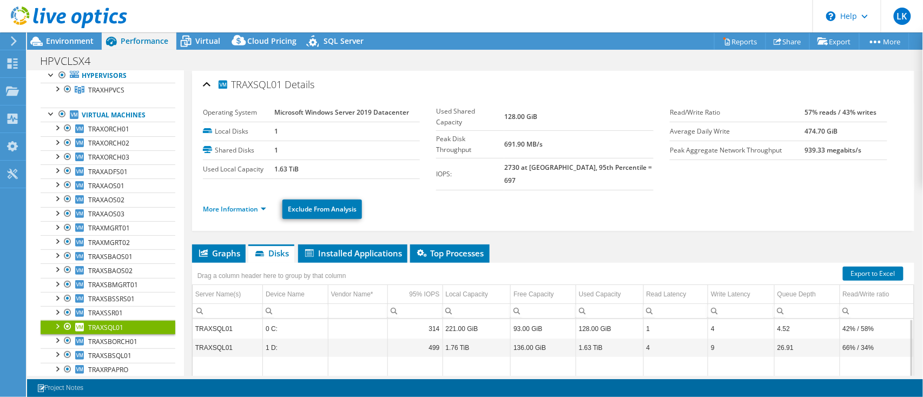
drag, startPoint x: 516, startPoint y: 146, endPoint x: 530, endPoint y: 154, distance: 16.0
click at [530, 158] on tr "IOPS: 2730 at Peak, 95th Percentile = 697" at bounding box center [545, 174] width 218 height 32
click at [554, 203] on ul "More Information Exclude From Analysis" at bounding box center [553, 208] width 701 height 22
click at [106, 182] on span "TRAXAOS01" at bounding box center [106, 185] width 36 height 9
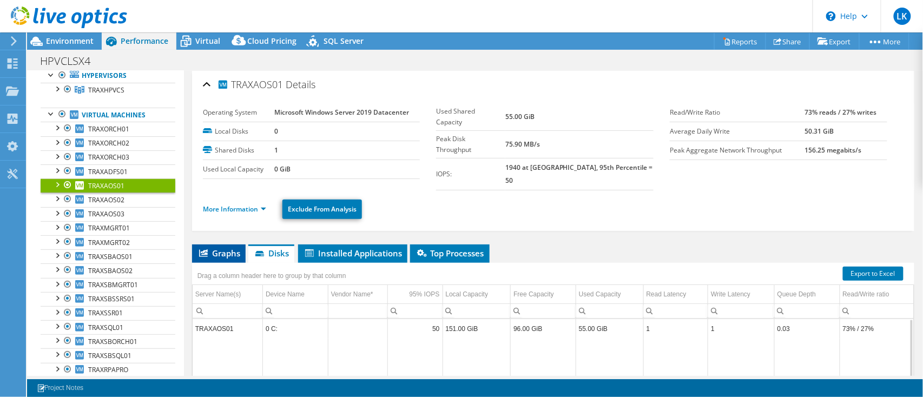
click at [239, 248] on span "Graphs" at bounding box center [219, 253] width 43 height 11
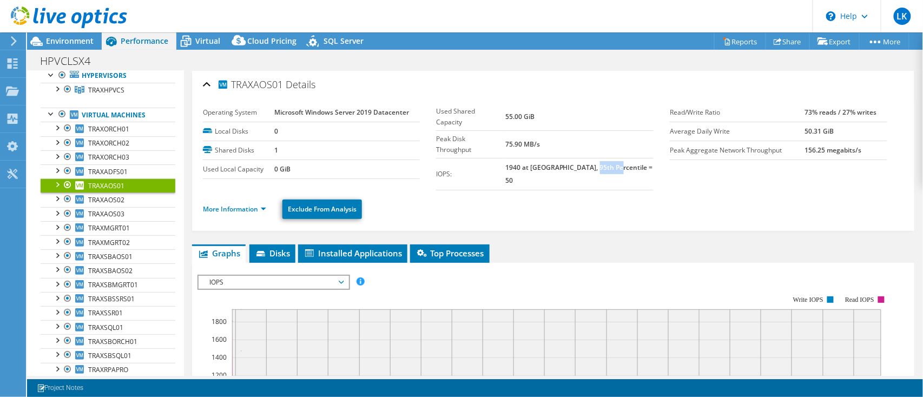
drag, startPoint x: 605, startPoint y: 143, endPoint x: 641, endPoint y: 148, distance: 36.1
click at [641, 158] on td "1940 at [GEOGRAPHIC_DATA], 95th Percentile = 50" at bounding box center [580, 174] width 148 height 32
click at [119, 199] on span "TRAXAOS02" at bounding box center [106, 199] width 36 height 9
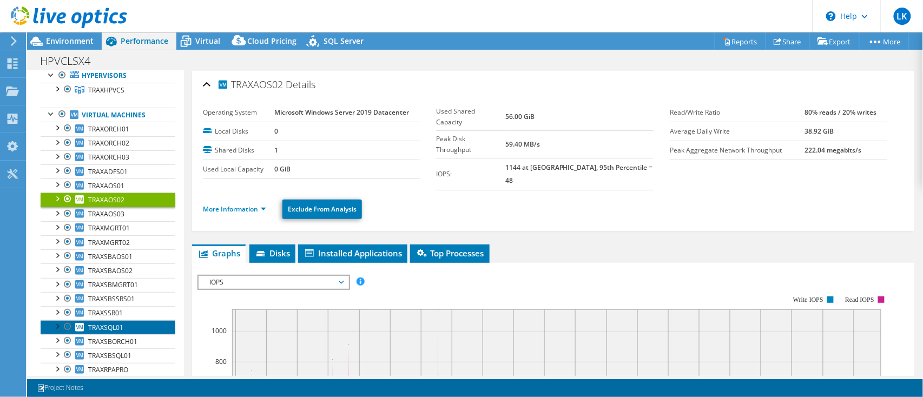
click at [113, 326] on span "TRAXSQL01" at bounding box center [105, 327] width 35 height 9
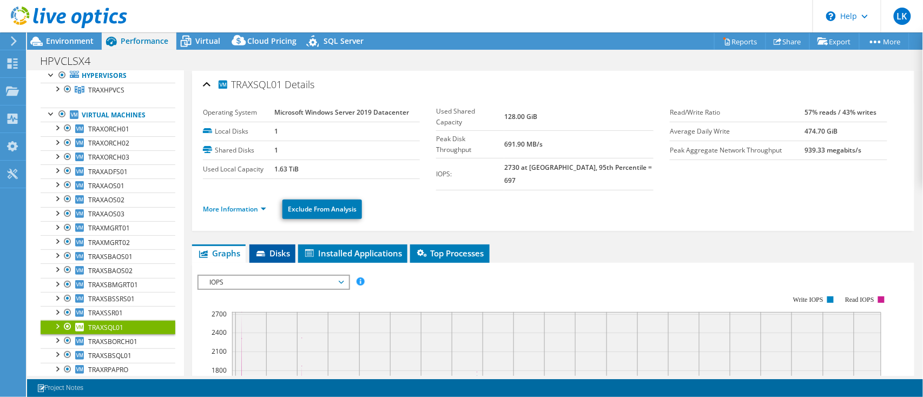
click at [279, 248] on span "Disks" at bounding box center [272, 253] width 35 height 11
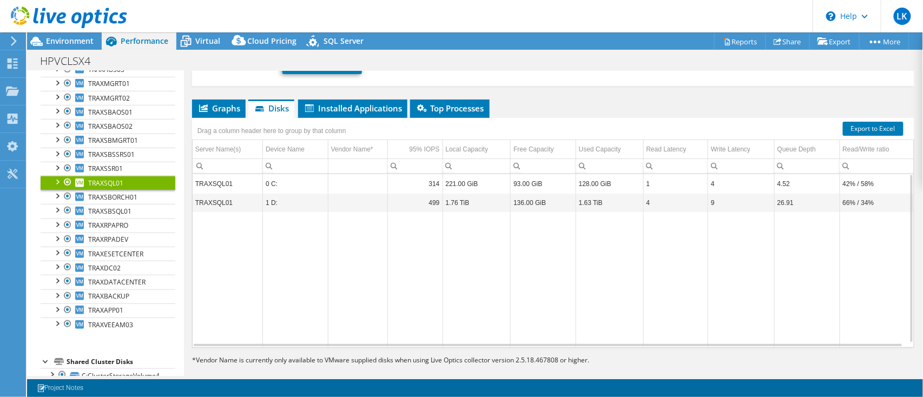
scroll to position [73, 0]
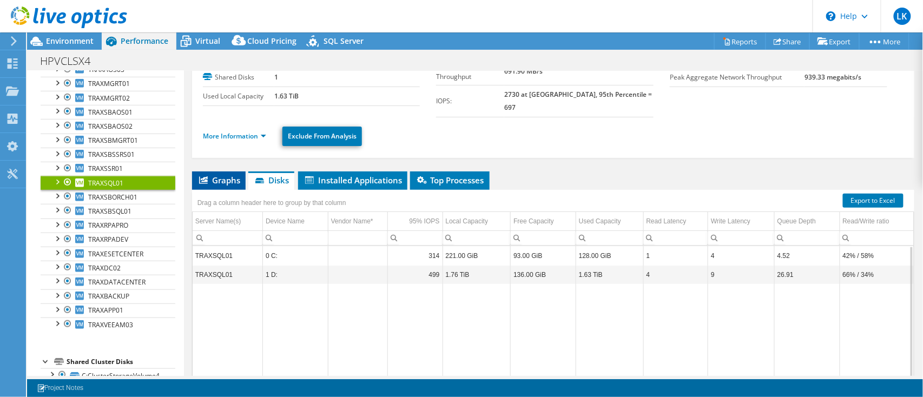
click at [235, 175] on span "Graphs" at bounding box center [219, 180] width 43 height 11
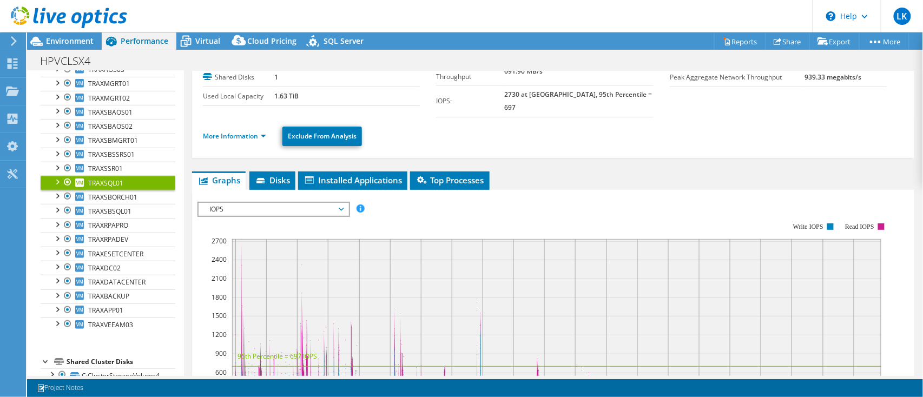
click at [304, 203] on span "IOPS" at bounding box center [273, 209] width 139 height 13
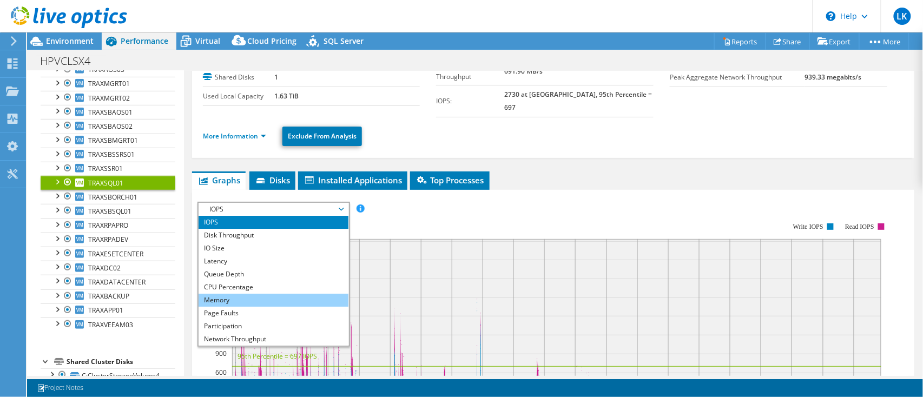
click at [281, 294] on li "Memory" at bounding box center [274, 300] width 150 height 13
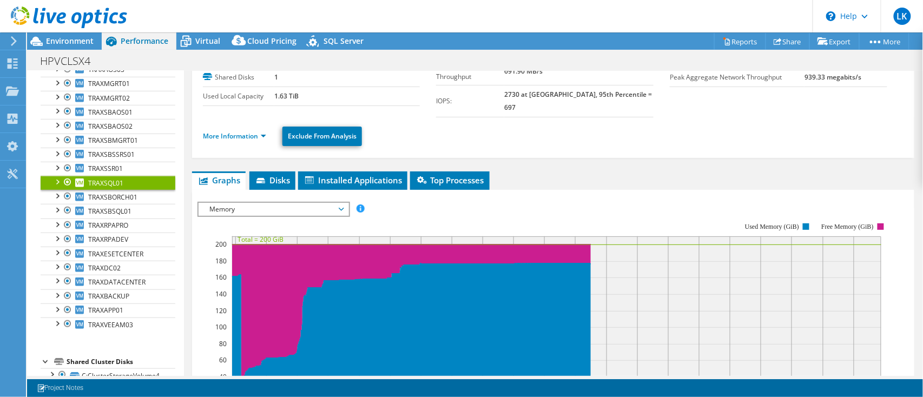
scroll to position [145, 0]
